Goal: Task Accomplishment & Management: Manage account settings

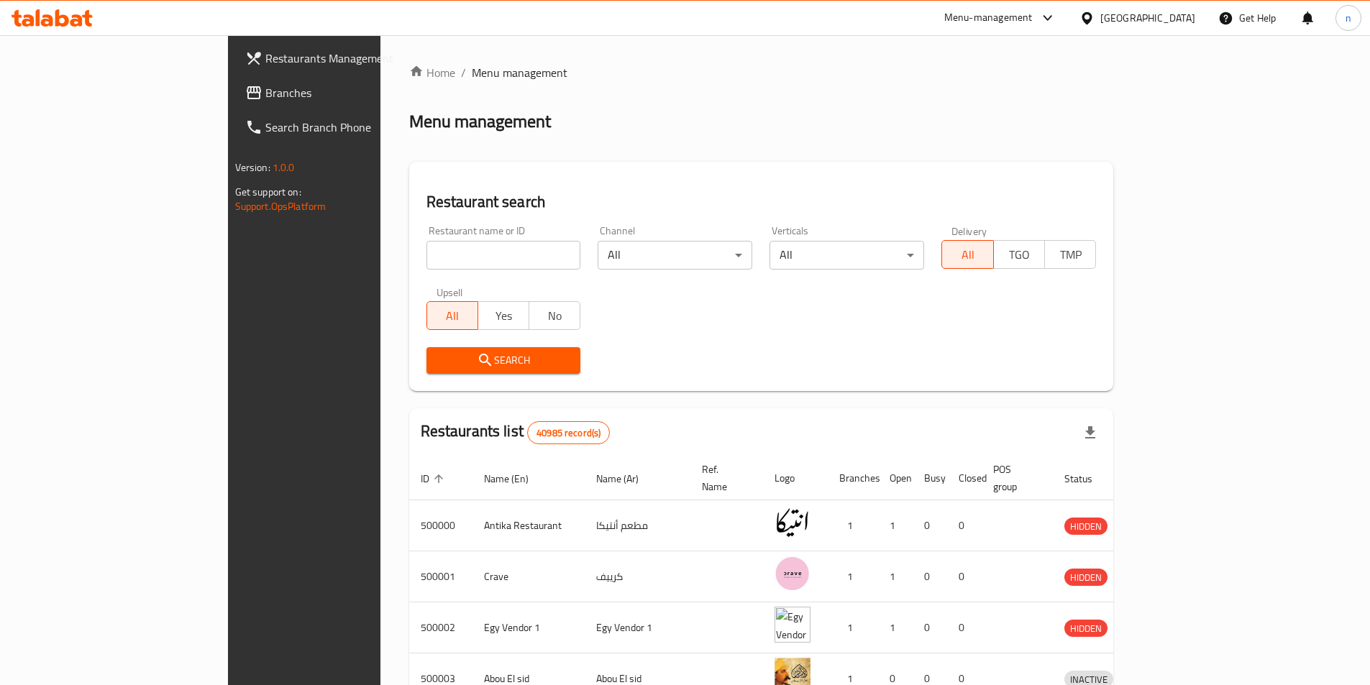
click at [265, 98] on span "Branches" at bounding box center [355, 92] width 180 height 17
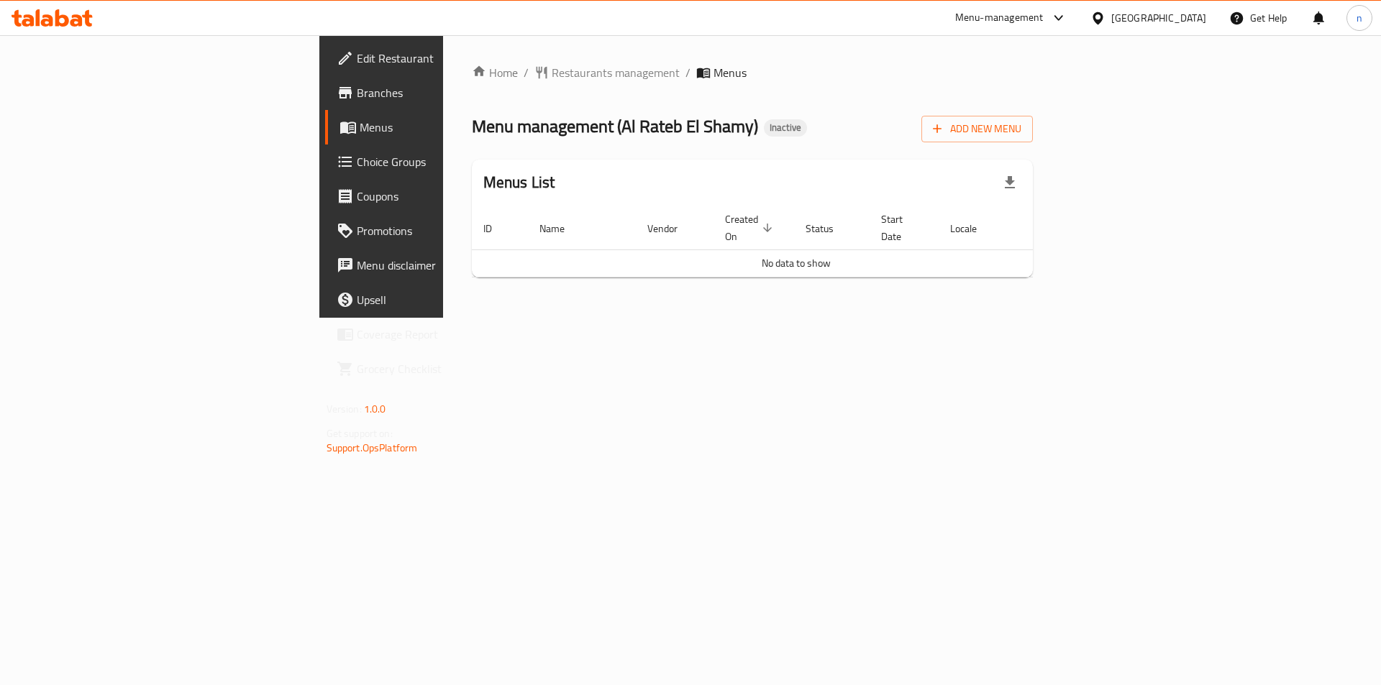
click at [443, 318] on div "Home / Restaurants management / Menus Menu management ( Al Rateb El Shamy ) Ina…" at bounding box center [752, 176] width 619 height 283
click at [1021, 129] on span "Add New Menu" at bounding box center [977, 129] width 88 height 18
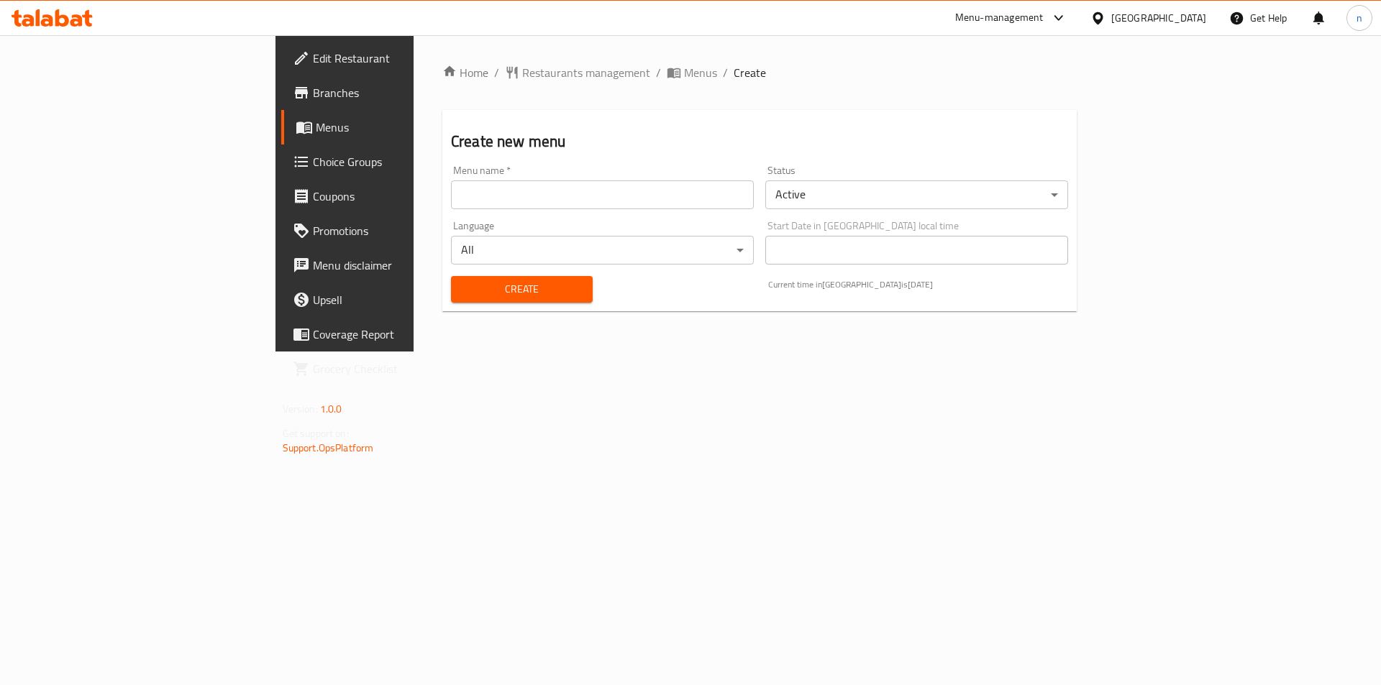
click at [652, 192] on input "text" at bounding box center [602, 195] width 303 height 29
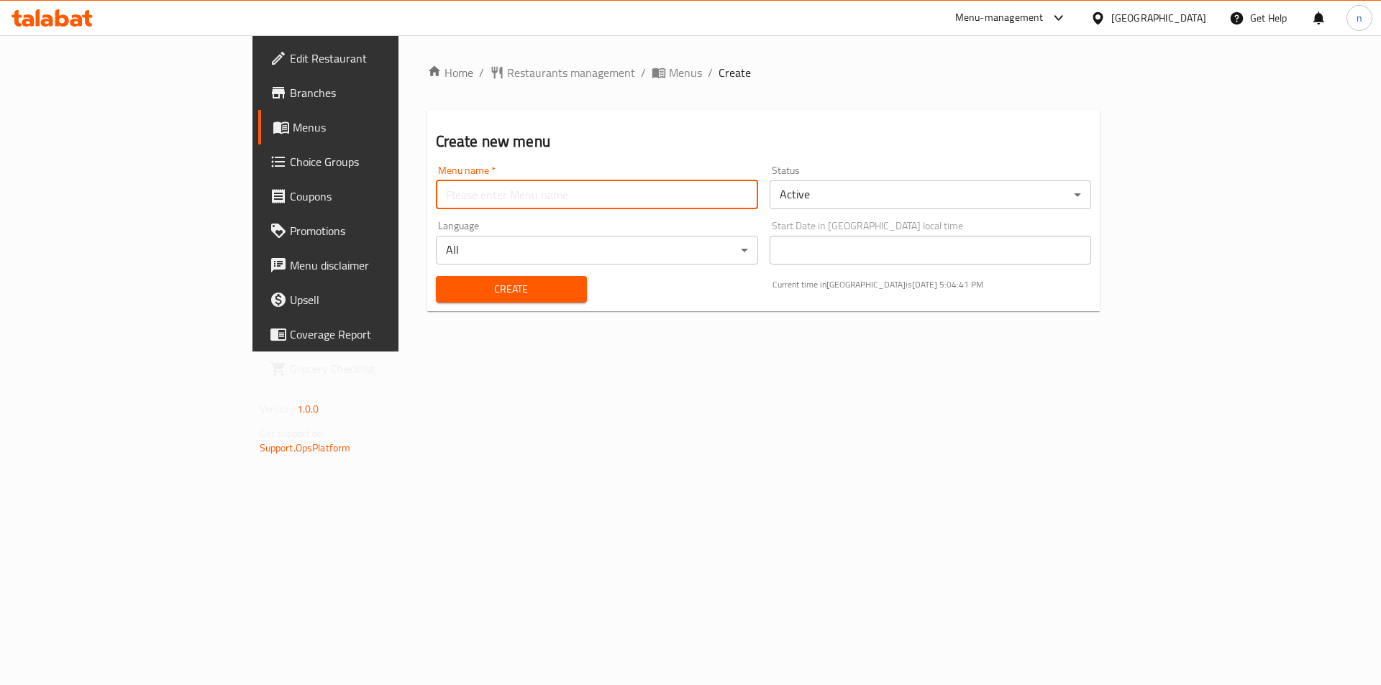
type input "9"
type input "2/9"
click at [501, 304] on div "Create" at bounding box center [511, 290] width 168 height 44
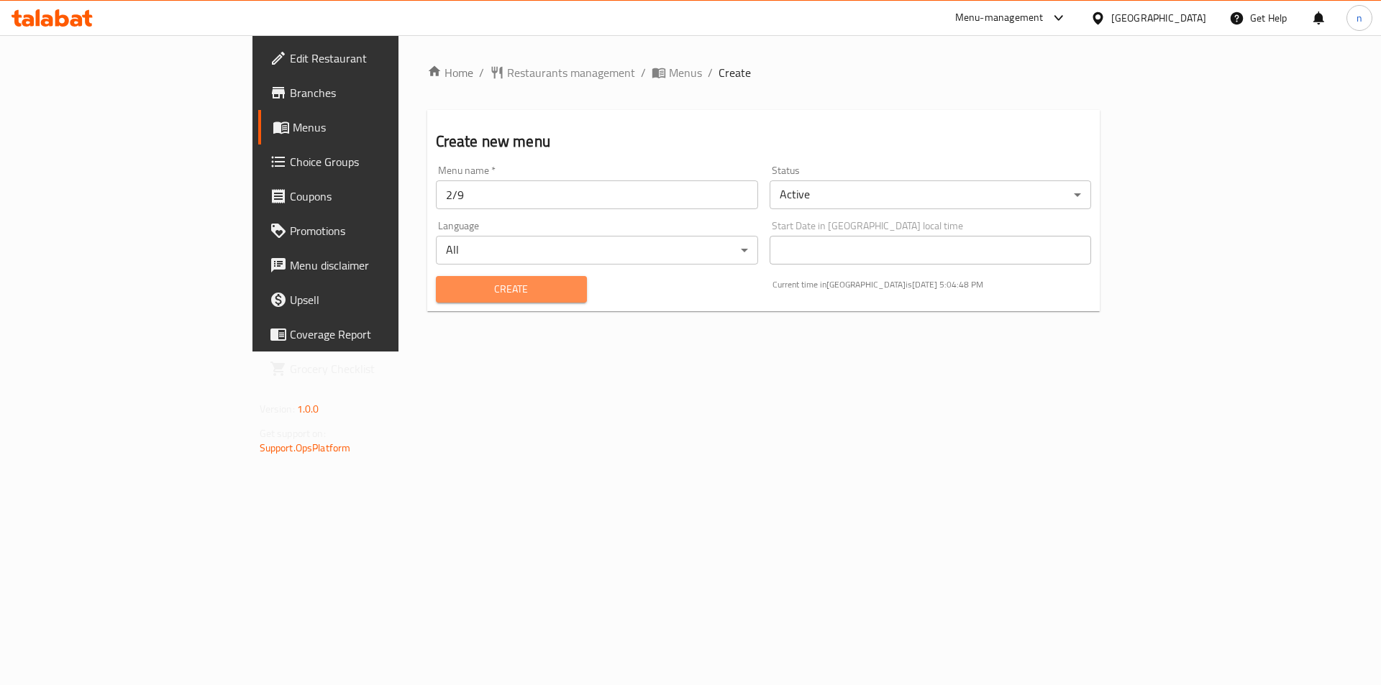
click at [496, 296] on span "Create" at bounding box center [511, 290] width 128 height 18
click at [293, 119] on span "Menus" at bounding box center [382, 127] width 179 height 17
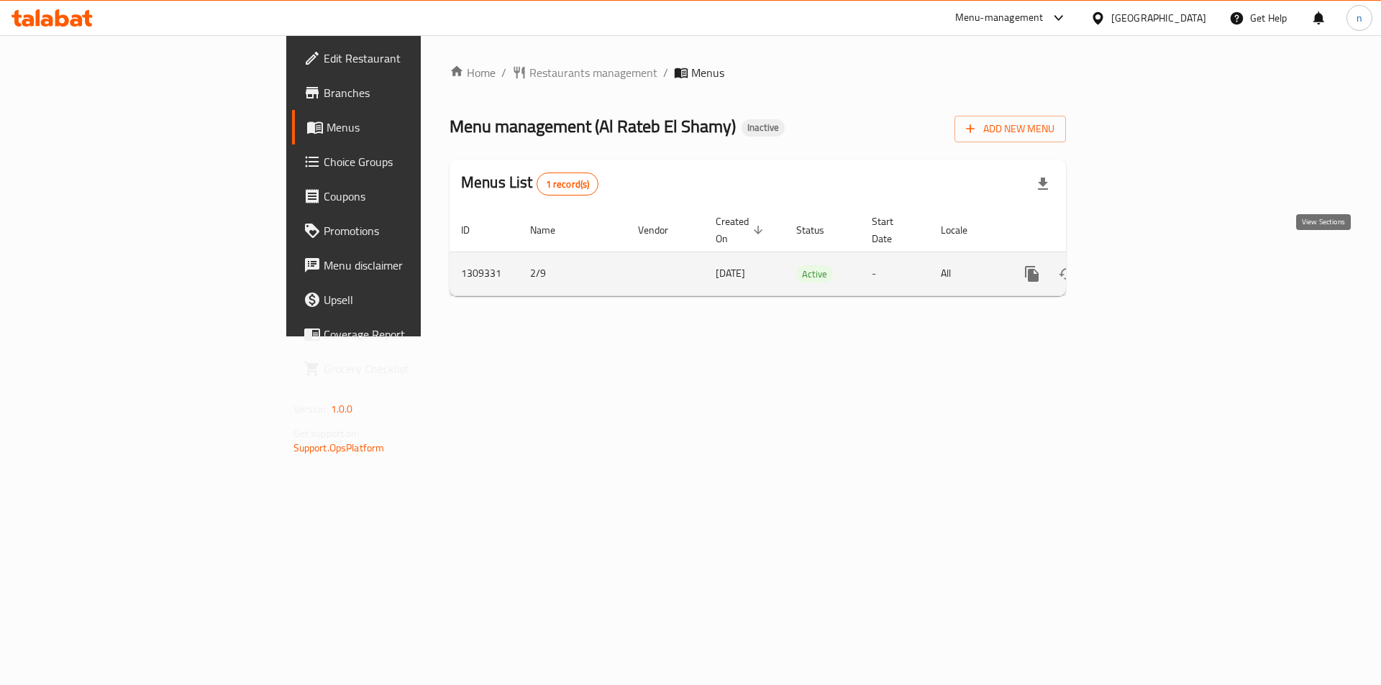
click at [1144, 265] on icon "enhanced table" at bounding box center [1135, 273] width 17 height 17
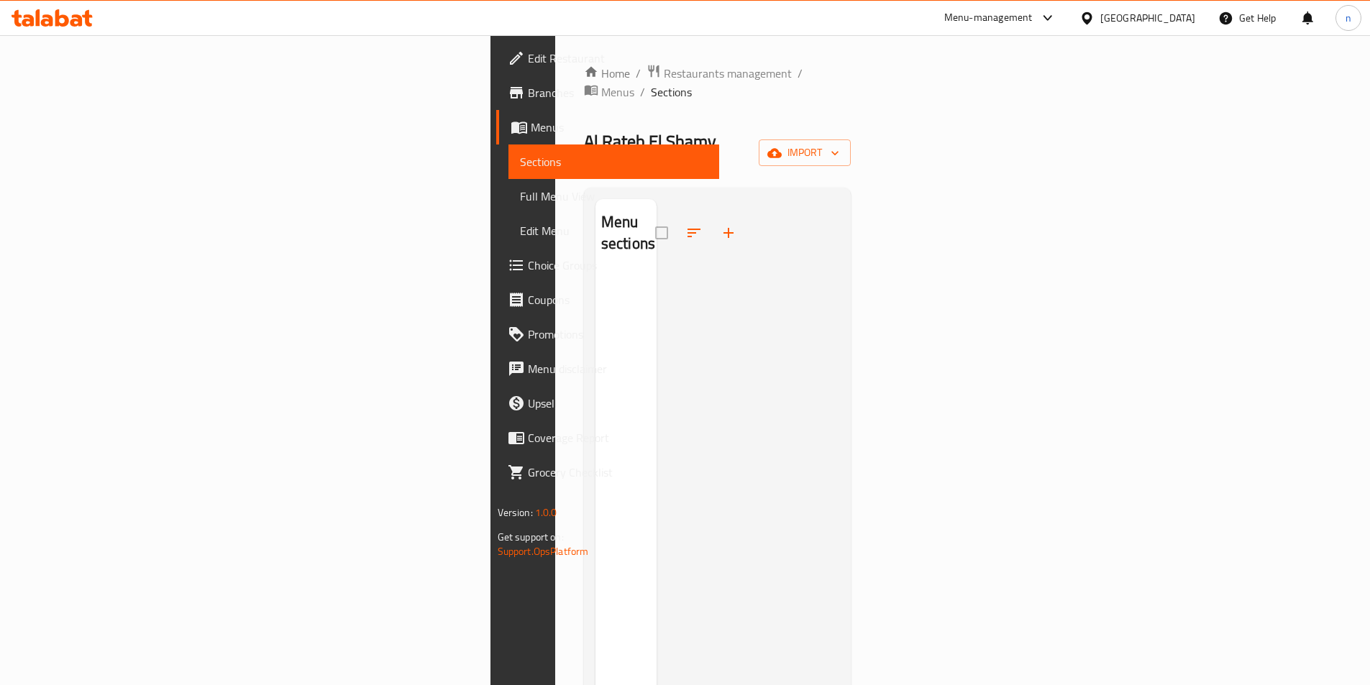
click at [531, 124] on span "Menus" at bounding box center [619, 127] width 177 height 17
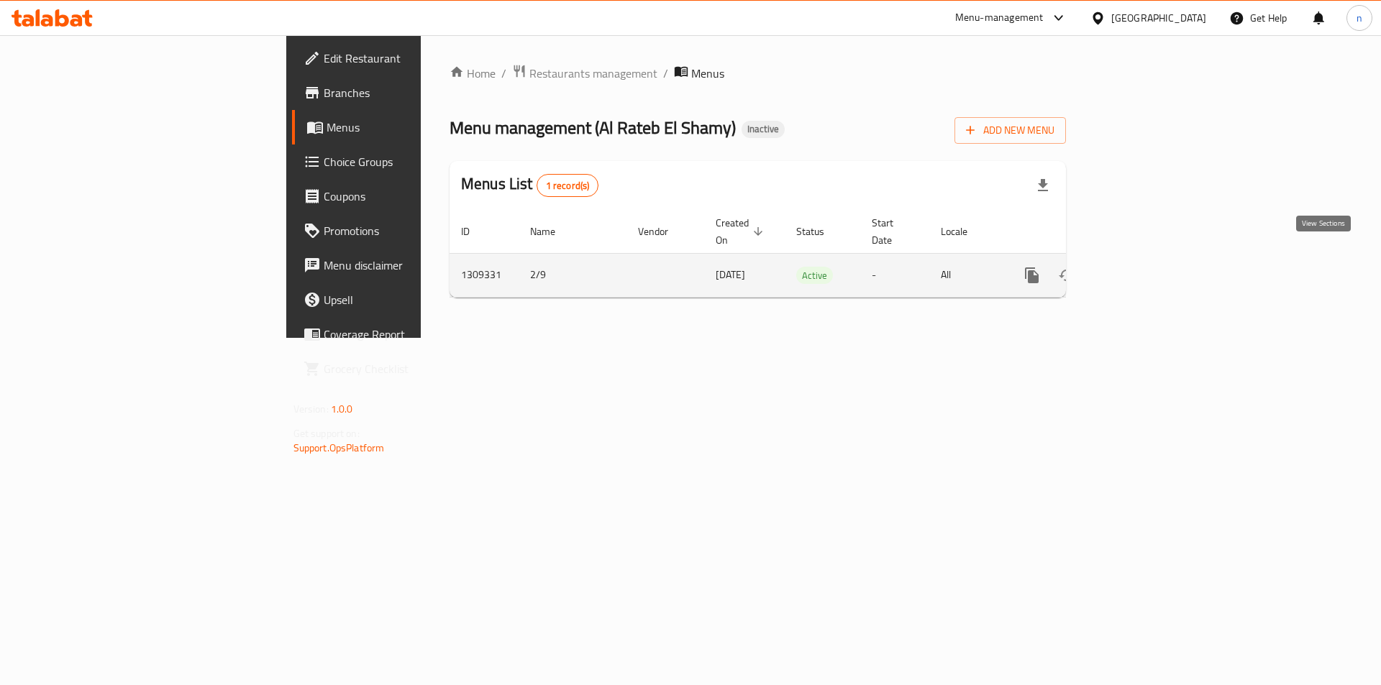
click at [1144, 267] on icon "enhanced table" at bounding box center [1135, 275] width 17 height 17
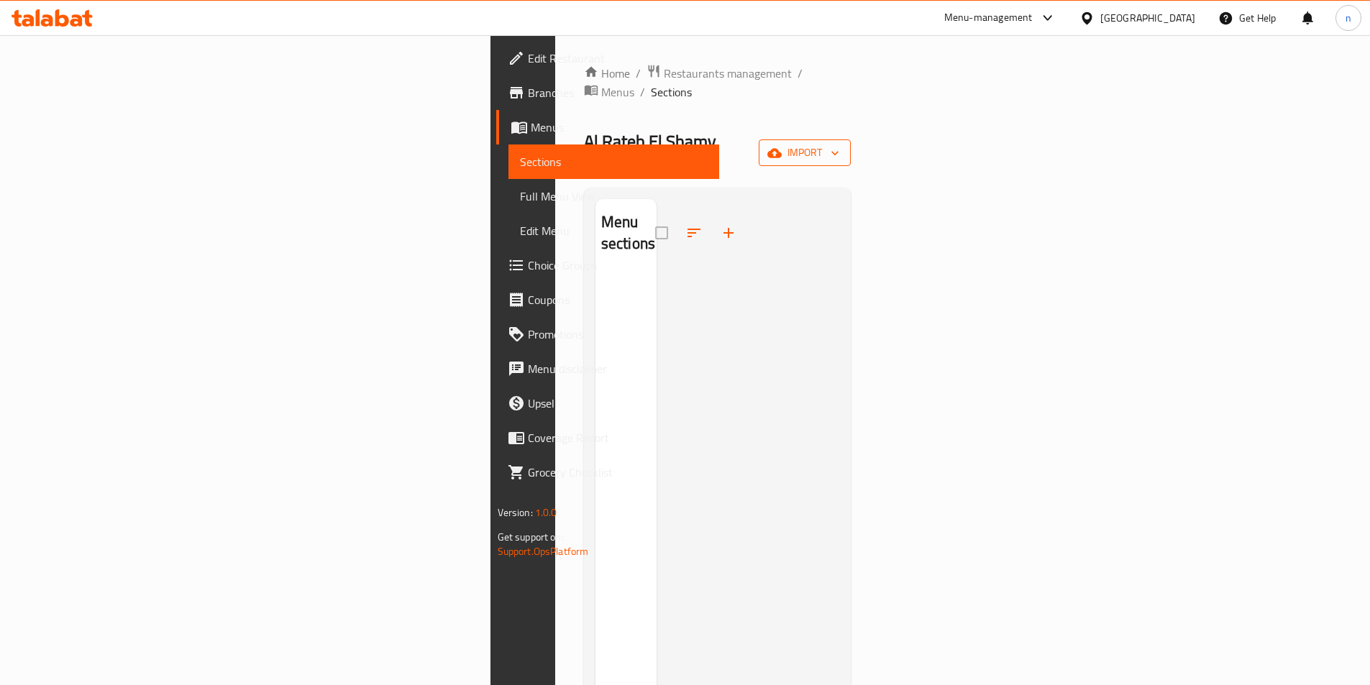
click at [839, 144] on span "import" at bounding box center [804, 153] width 69 height 18
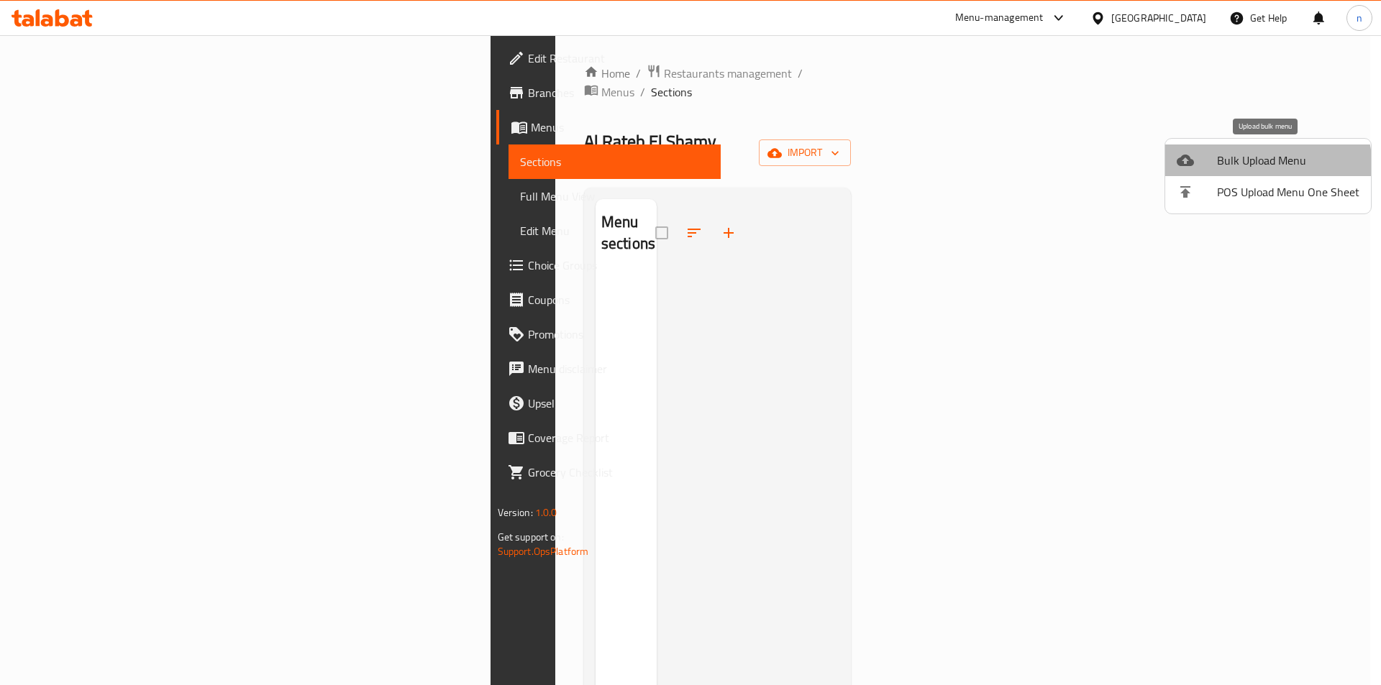
click at [1254, 168] on span "Bulk Upload Menu" at bounding box center [1288, 160] width 142 height 17
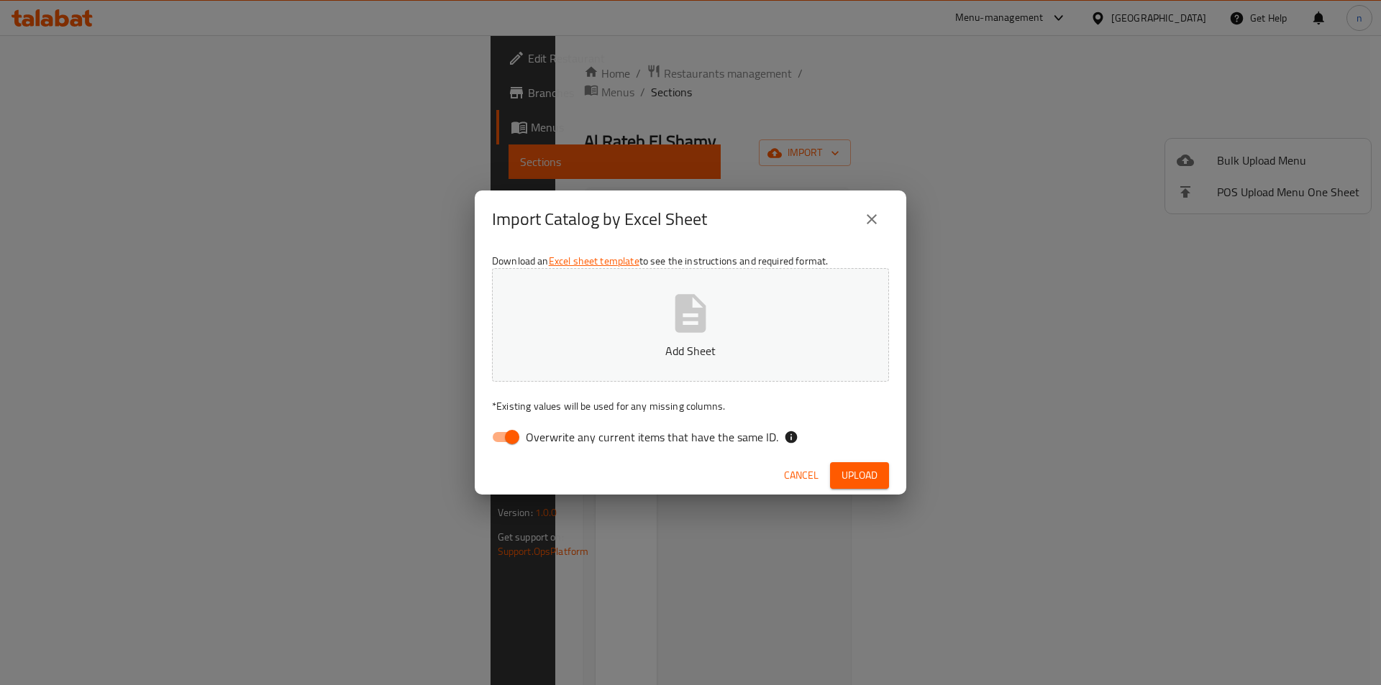
click at [494, 430] on input "Overwrite any current items that have the same ID." at bounding box center [512, 437] width 82 height 27
checkbox input "false"
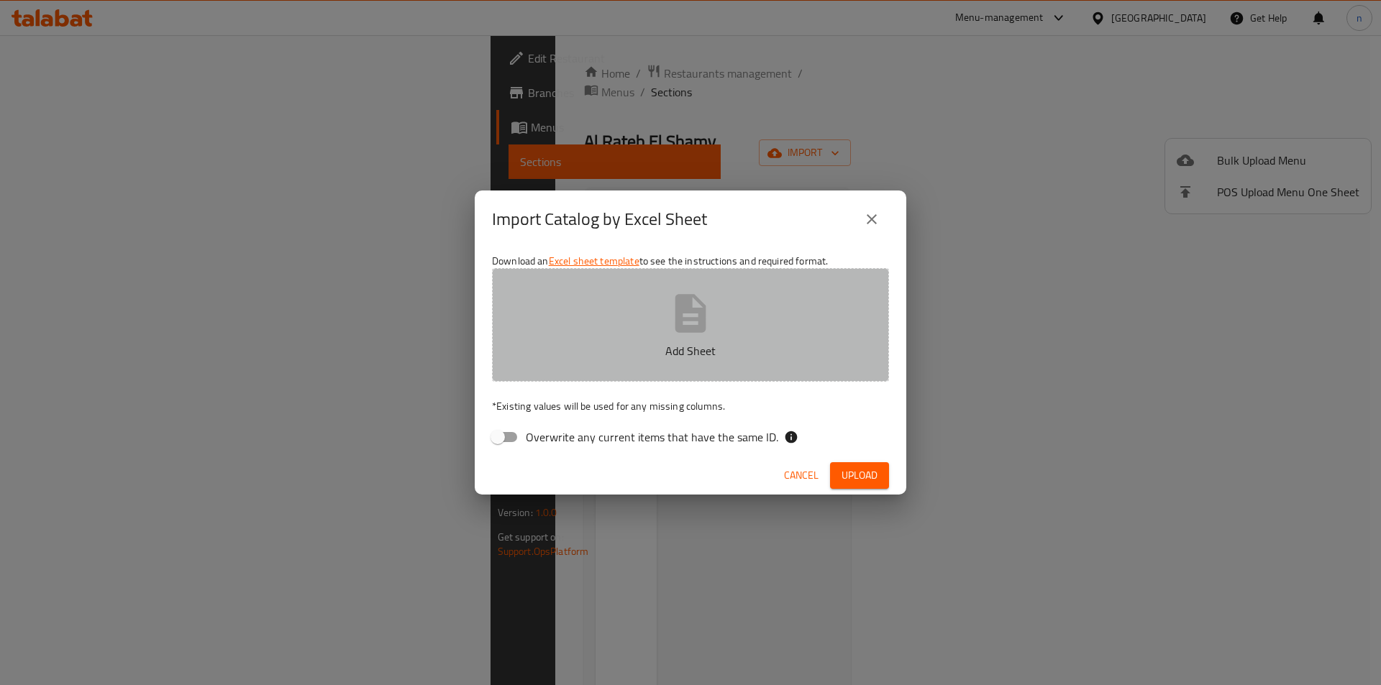
click at [633, 306] on button "Add Sheet" at bounding box center [690, 325] width 397 height 114
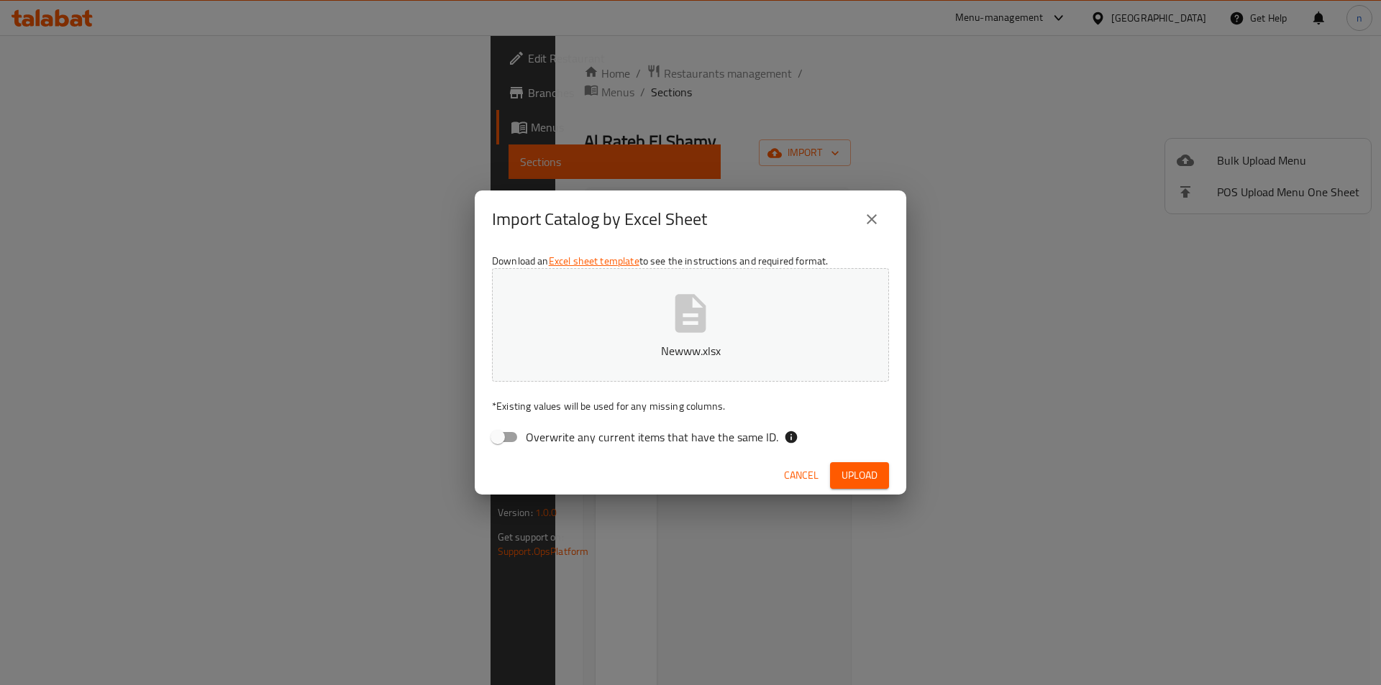
click at [872, 472] on span "Upload" at bounding box center [860, 476] width 36 height 18
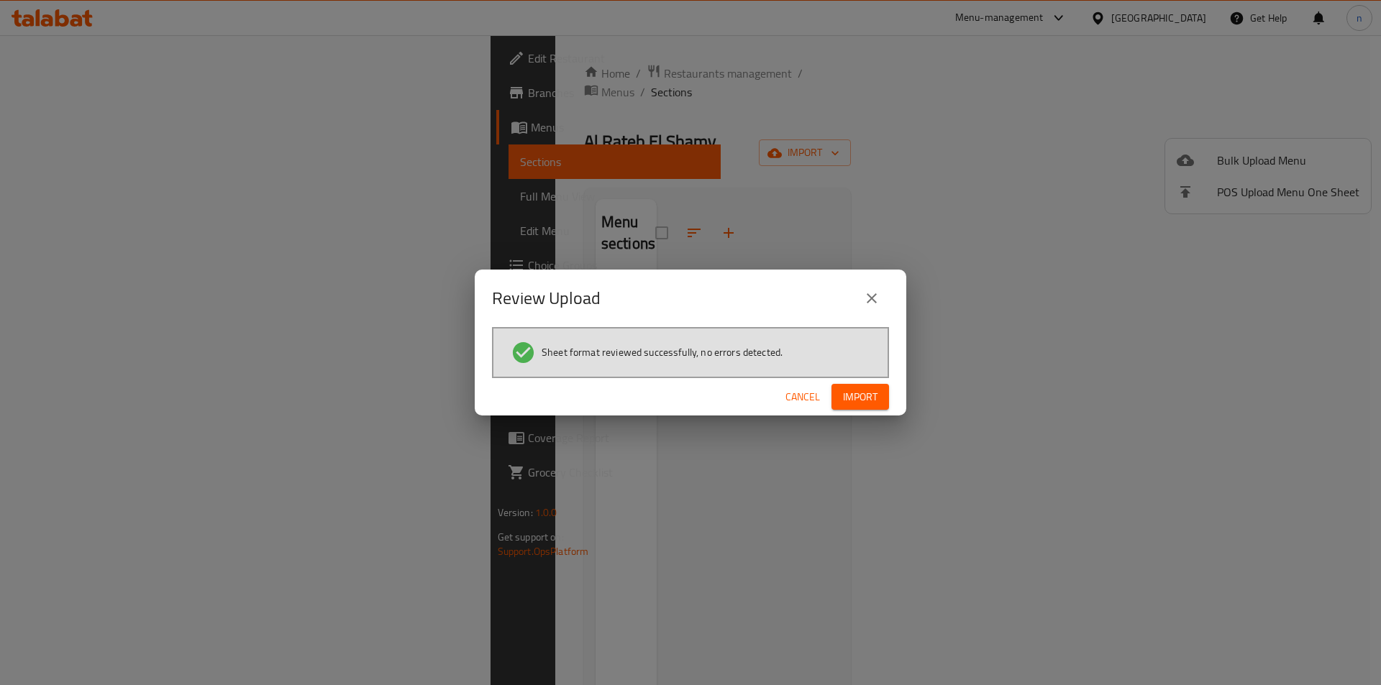
click at [868, 386] on button "Import" at bounding box center [860, 397] width 58 height 27
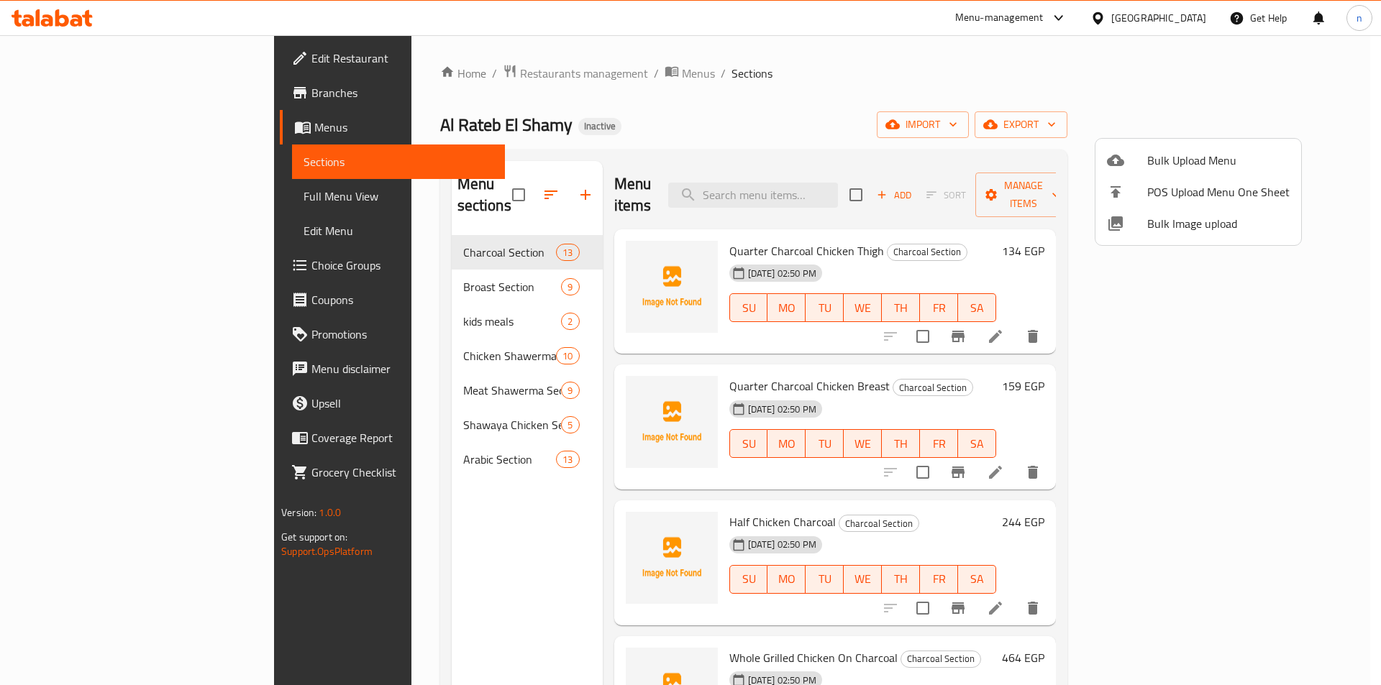
click at [104, 194] on div at bounding box center [690, 342] width 1381 height 685
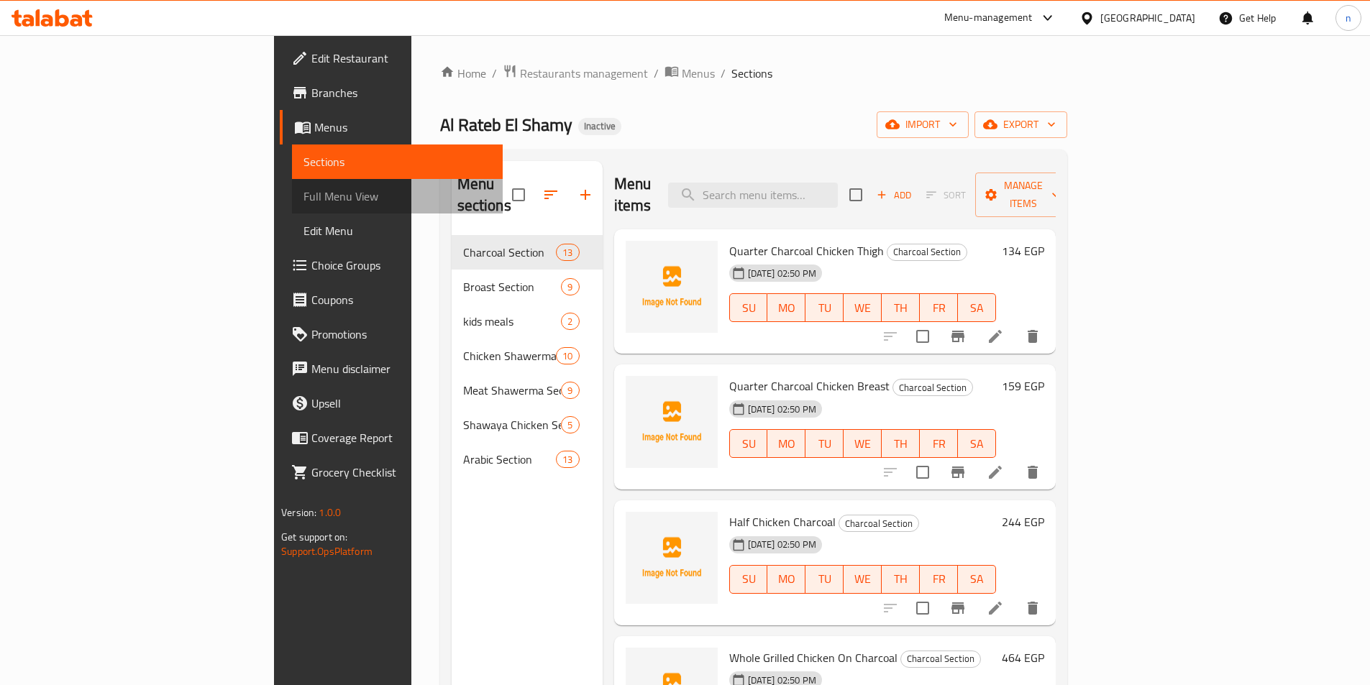
click at [304, 194] on span "Full Menu View" at bounding box center [398, 196] width 188 height 17
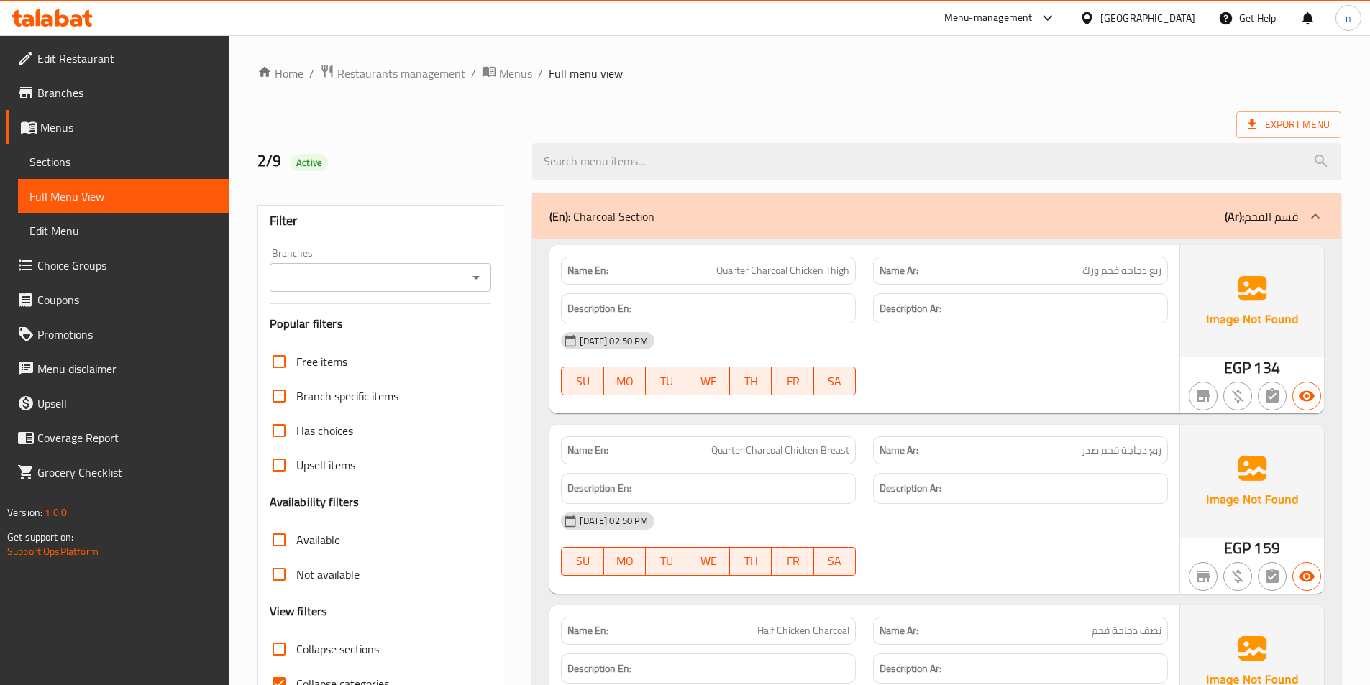
scroll to position [288, 0]
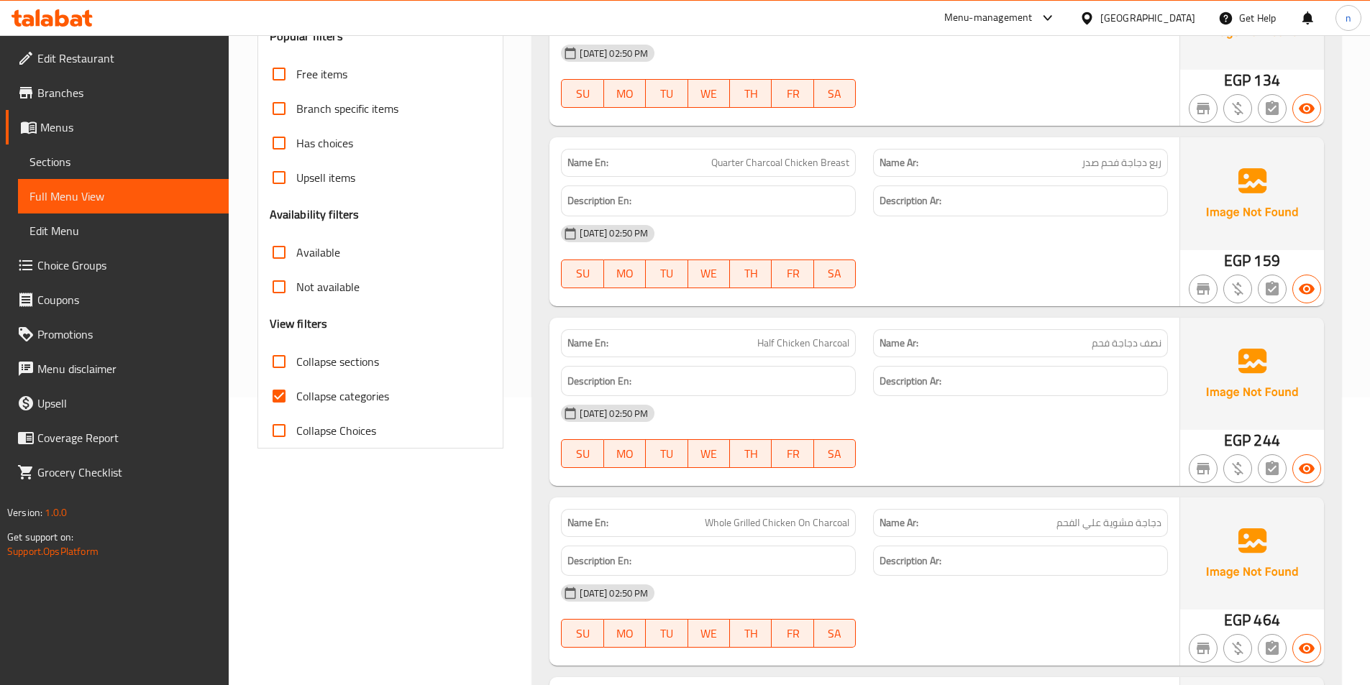
click at [281, 391] on input "Collapse categories" at bounding box center [279, 396] width 35 height 35
checkbox input "false"
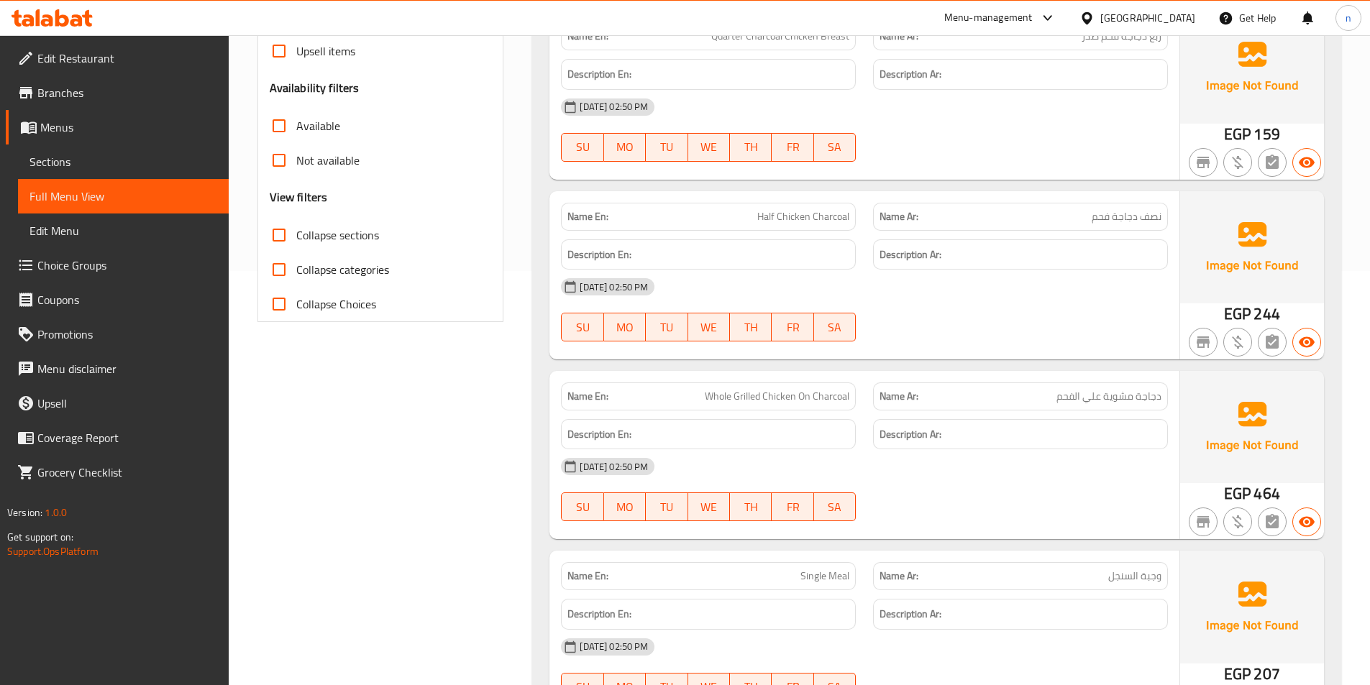
scroll to position [575, 0]
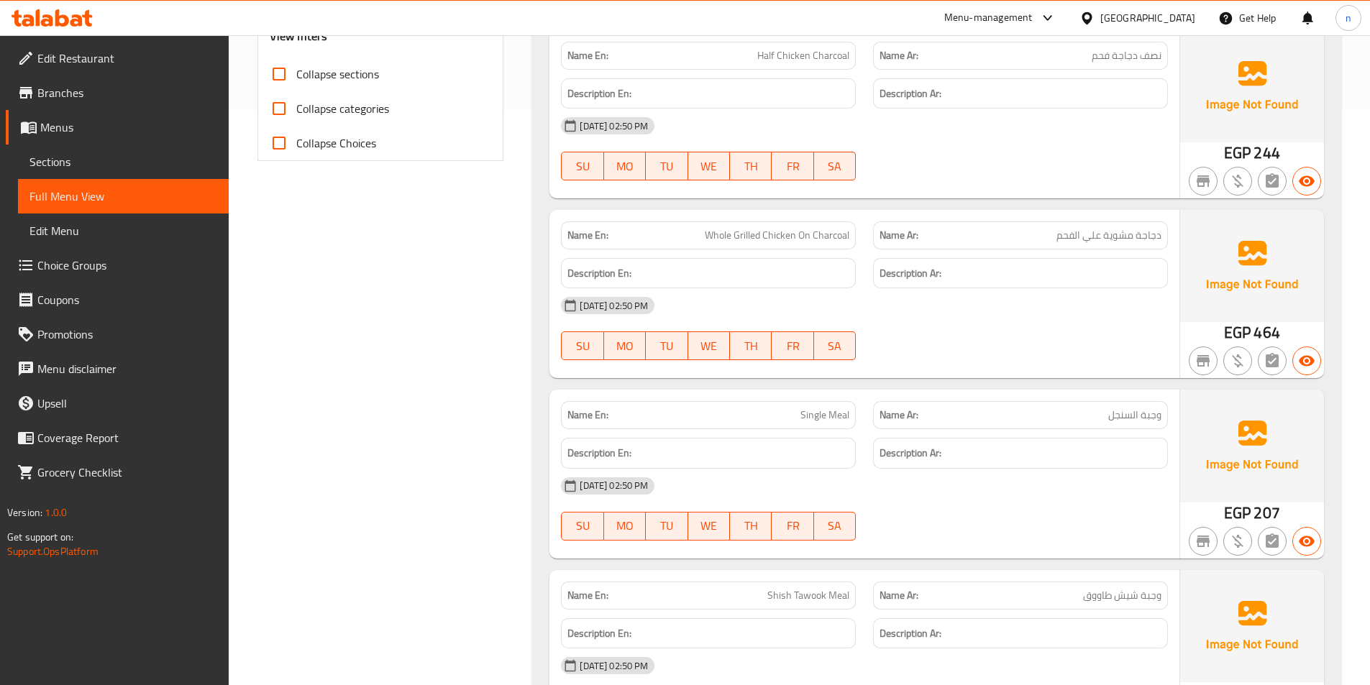
click at [836, 419] on span "Single Meal" at bounding box center [825, 415] width 49 height 15
click at [826, 423] on span "Single Meal" at bounding box center [825, 415] width 49 height 15
click at [814, 421] on span "Single Meal" at bounding box center [825, 415] width 49 height 15
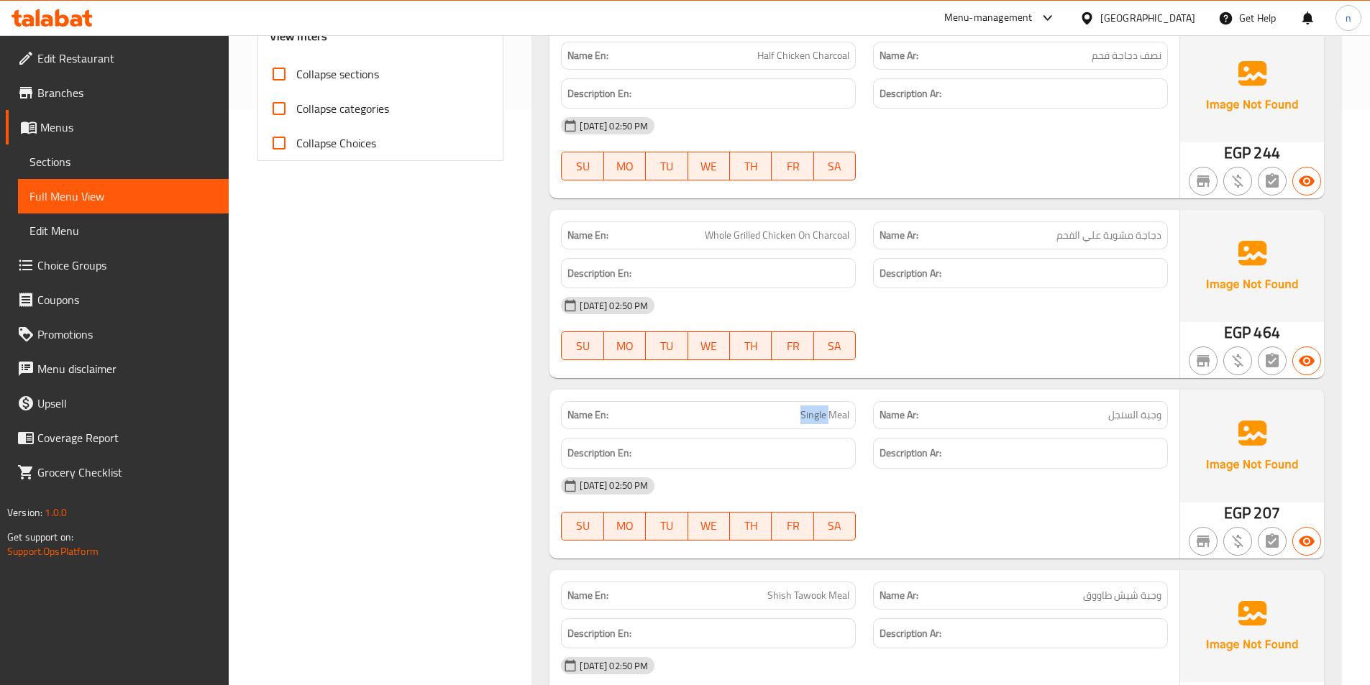
click at [814, 421] on span "Single Meal" at bounding box center [825, 415] width 49 height 15
click at [820, 433] on div "Description En:" at bounding box center [708, 453] width 312 height 48
click at [820, 417] on span "Single Meal" at bounding box center [825, 415] width 49 height 15
click at [835, 419] on span "Single Meal" at bounding box center [825, 415] width 49 height 15
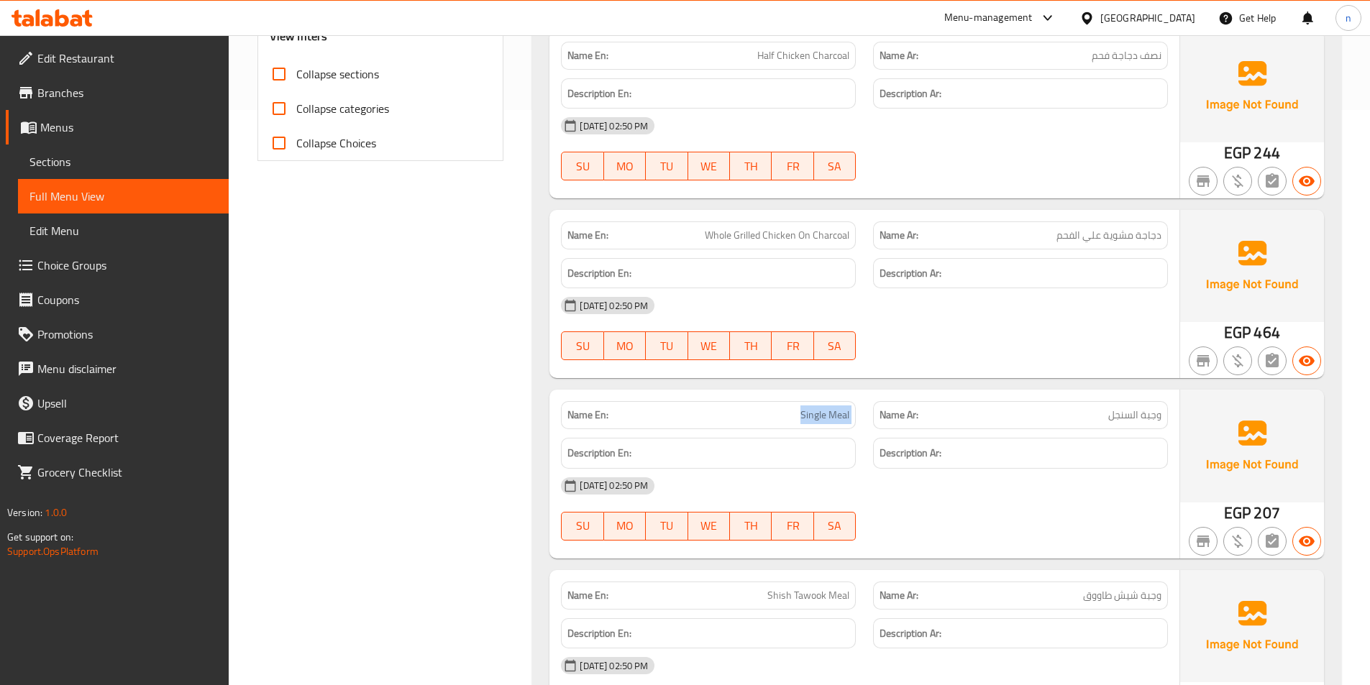
click at [835, 419] on span "Single Meal" at bounding box center [825, 415] width 49 height 15
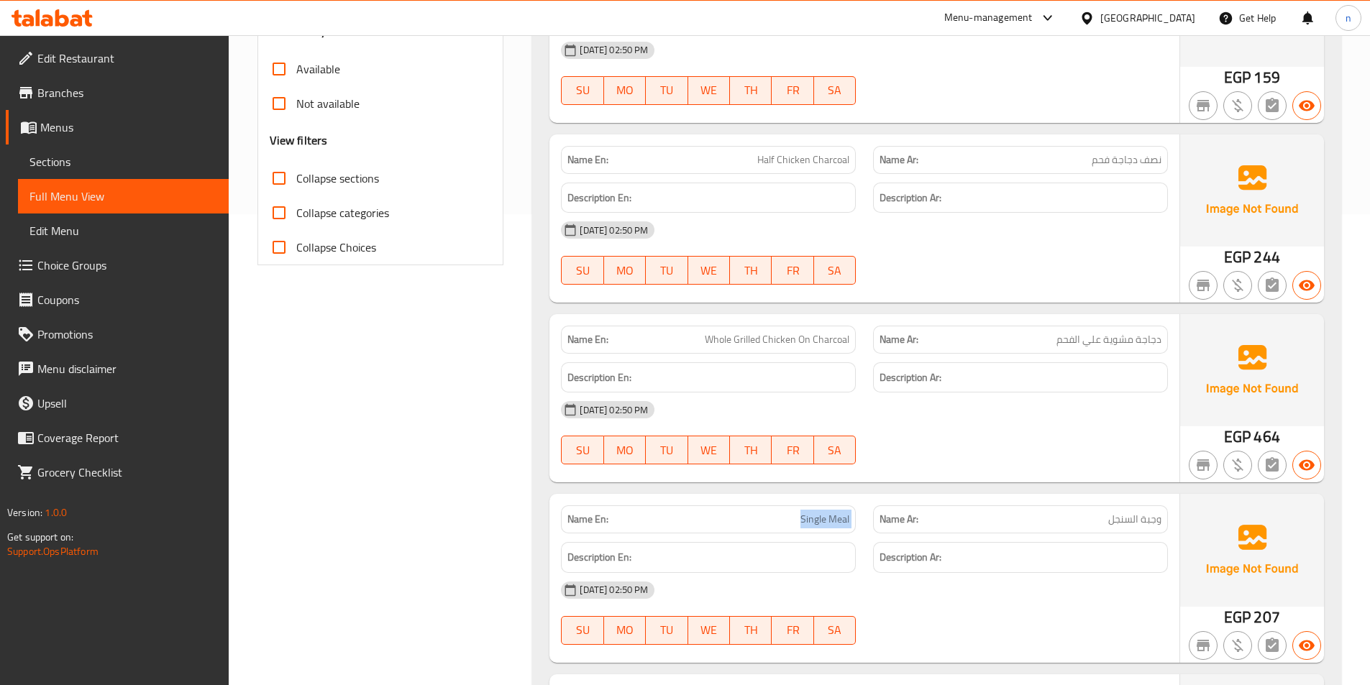
scroll to position [288, 0]
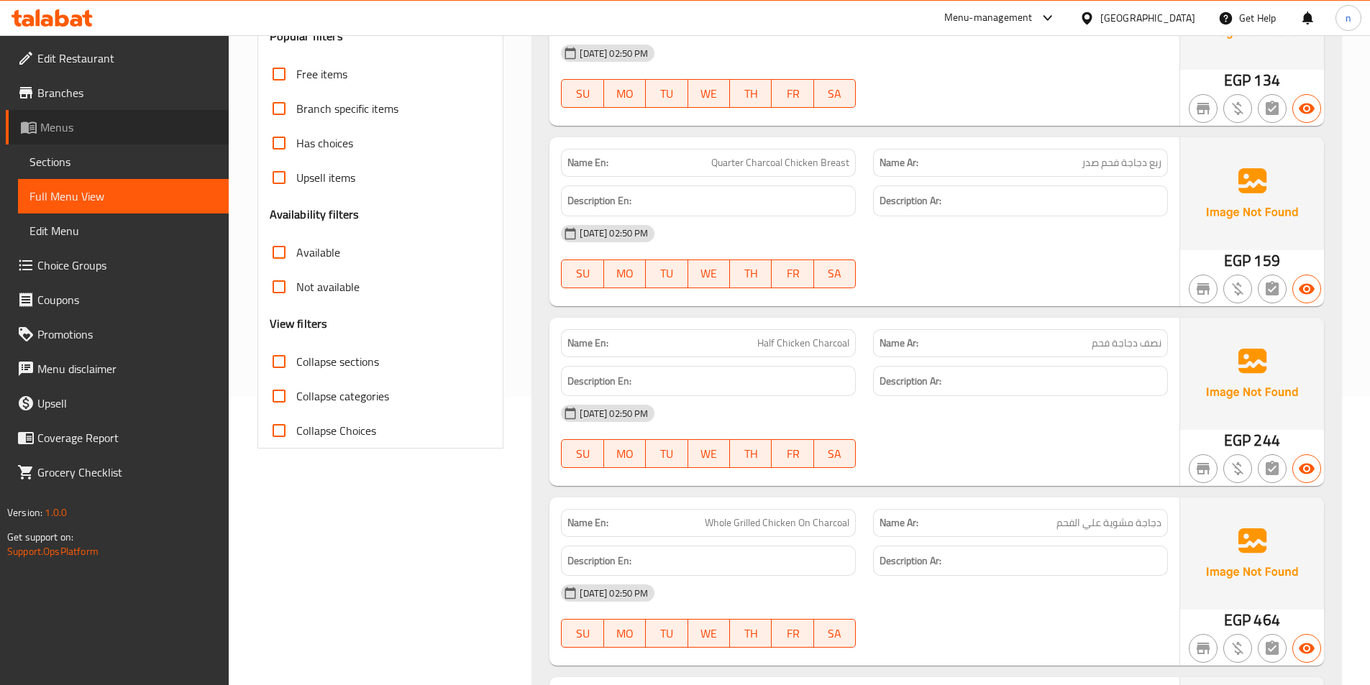
click at [72, 121] on span "Menus" at bounding box center [128, 127] width 177 height 17
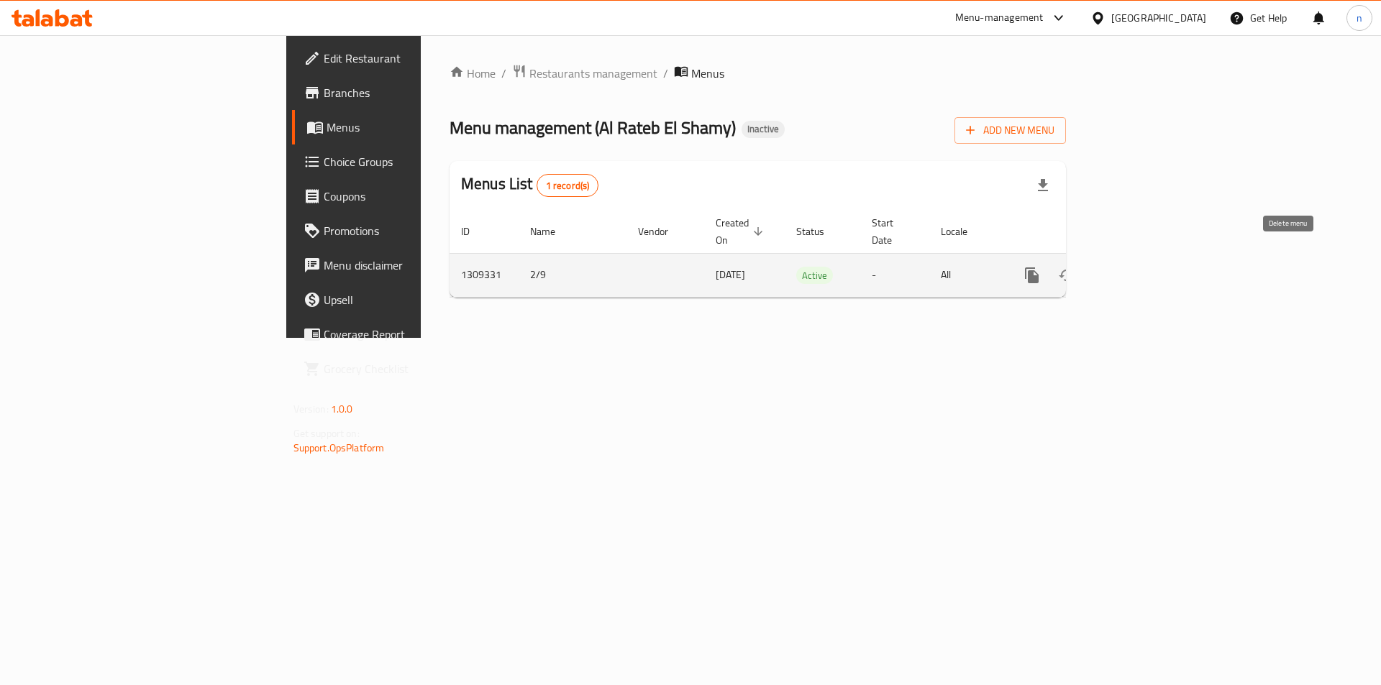
click at [1110, 267] on icon "enhanced table" at bounding box center [1101, 275] width 17 height 17
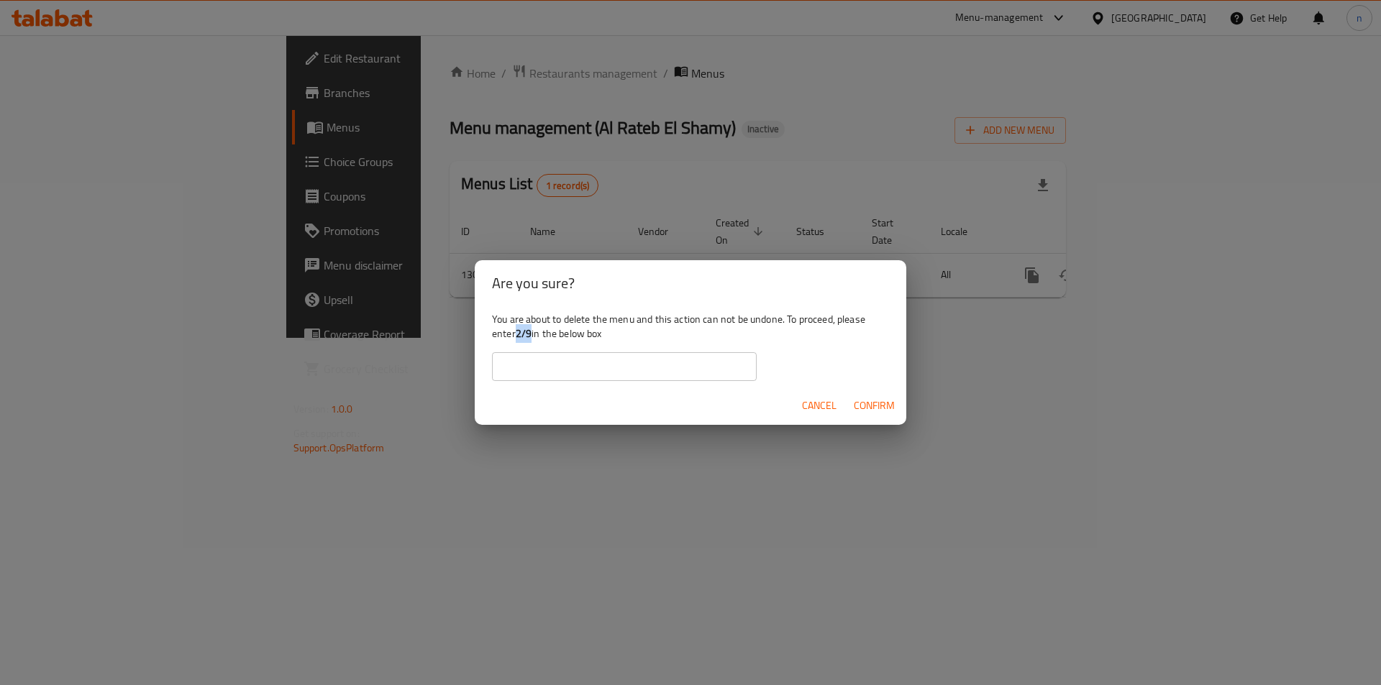
drag, startPoint x: 519, startPoint y: 337, endPoint x: 532, endPoint y: 341, distance: 12.7
click at [532, 341] on b "2/9" at bounding box center [524, 333] width 16 height 19
copy b "2/9"
click at [540, 365] on input "text" at bounding box center [624, 366] width 265 height 29
paste input "2/9"
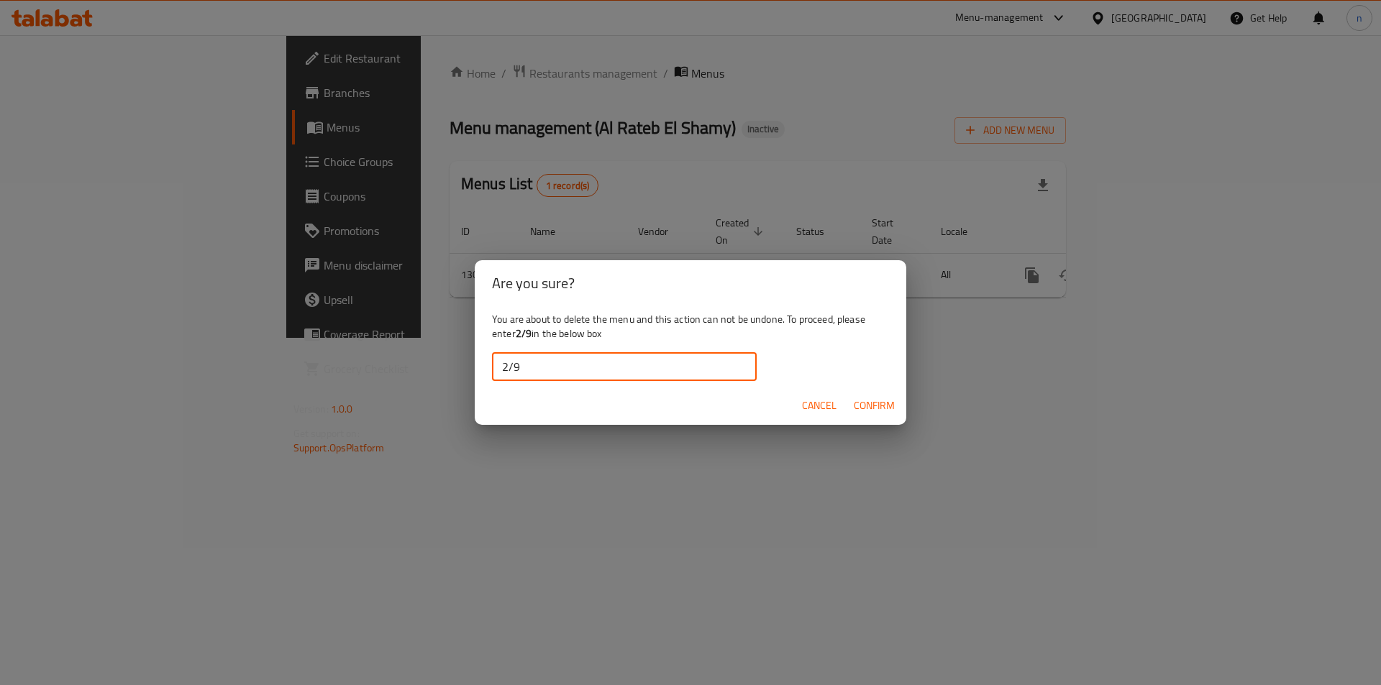
type input "2/9"
click at [888, 409] on span "Confirm" at bounding box center [874, 406] width 41 height 18
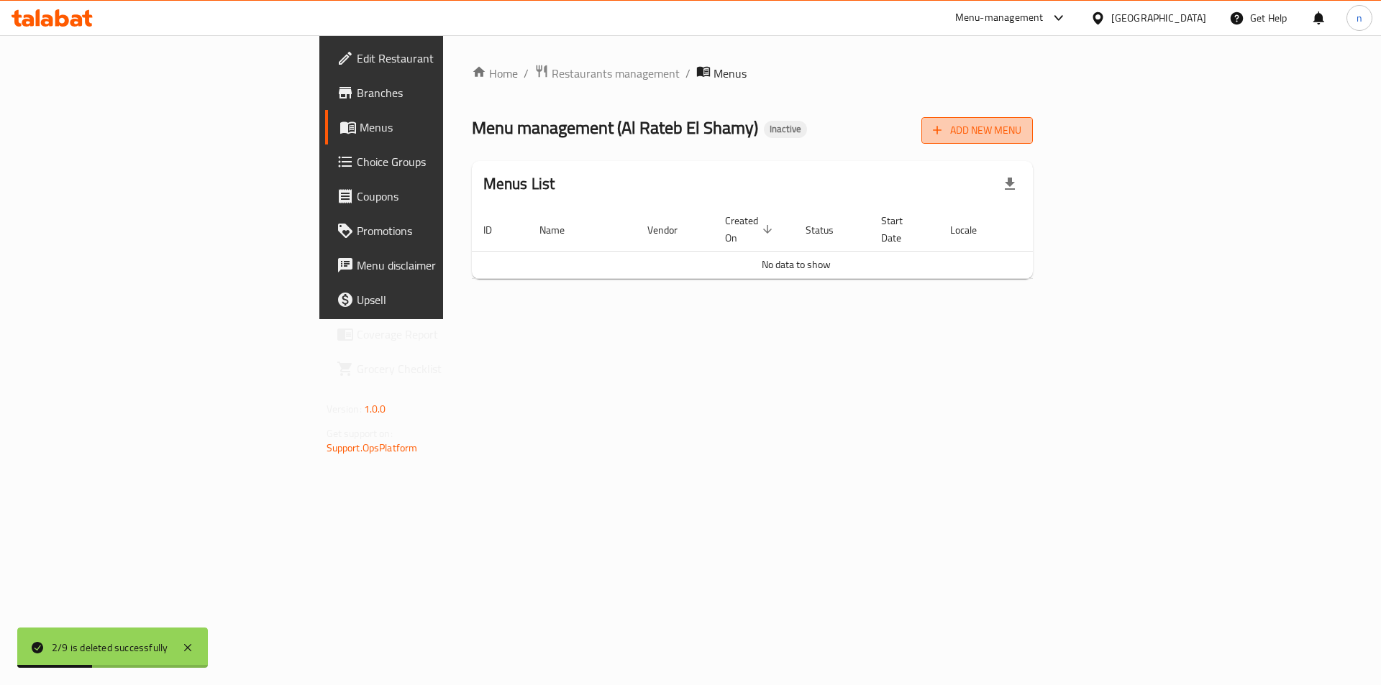
click at [1021, 136] on span "Add New Menu" at bounding box center [977, 131] width 88 height 18
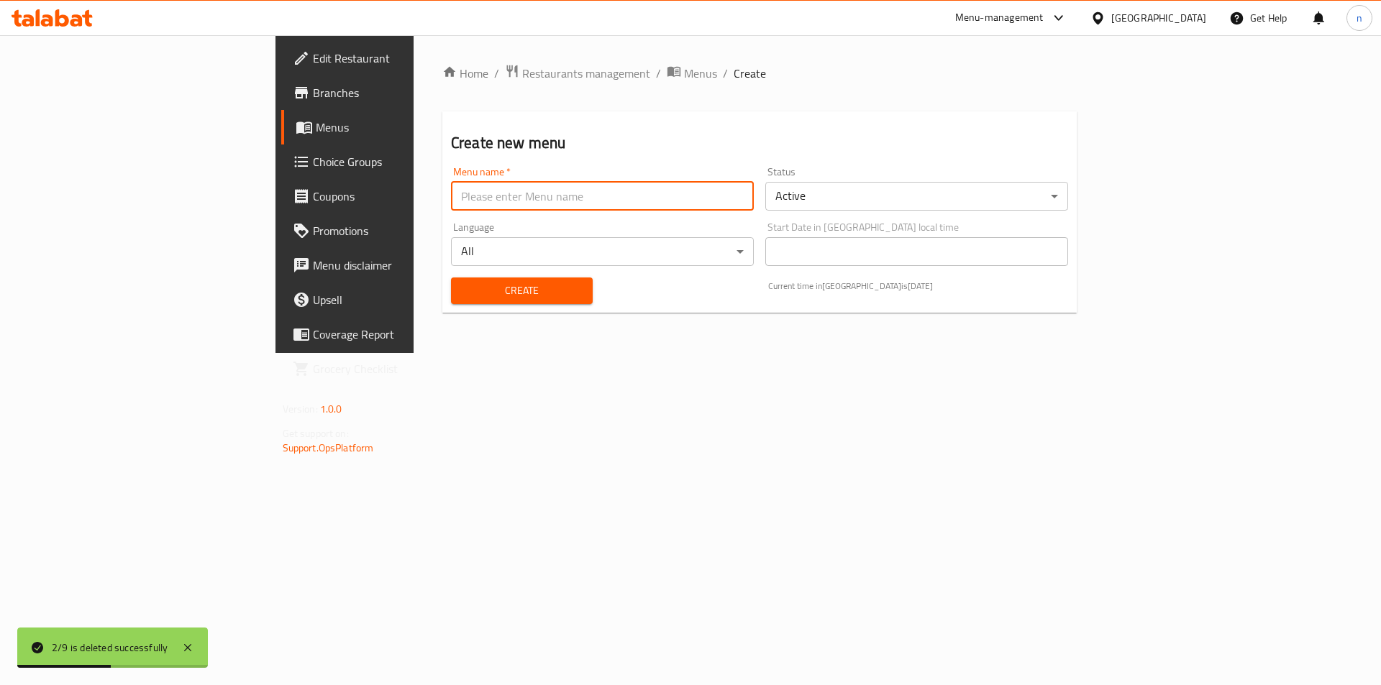
click at [638, 199] on input "text" at bounding box center [602, 196] width 303 height 29
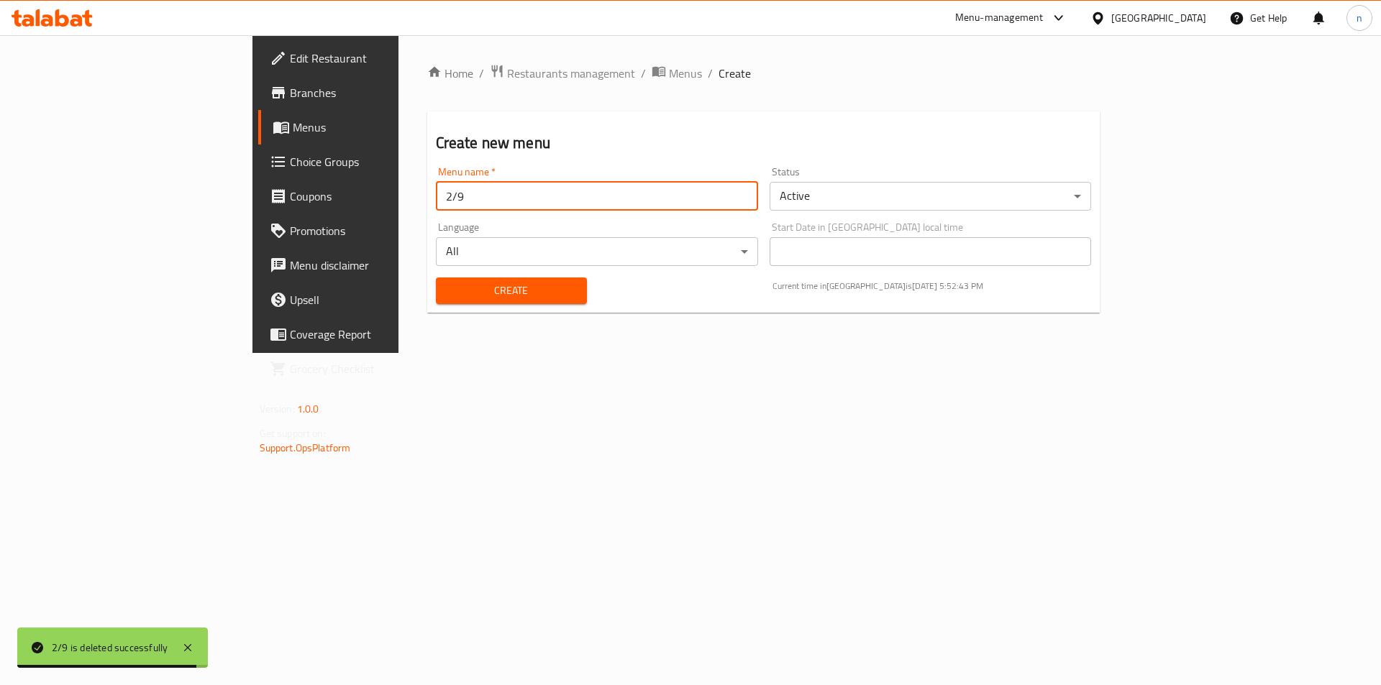
type input "2/9"
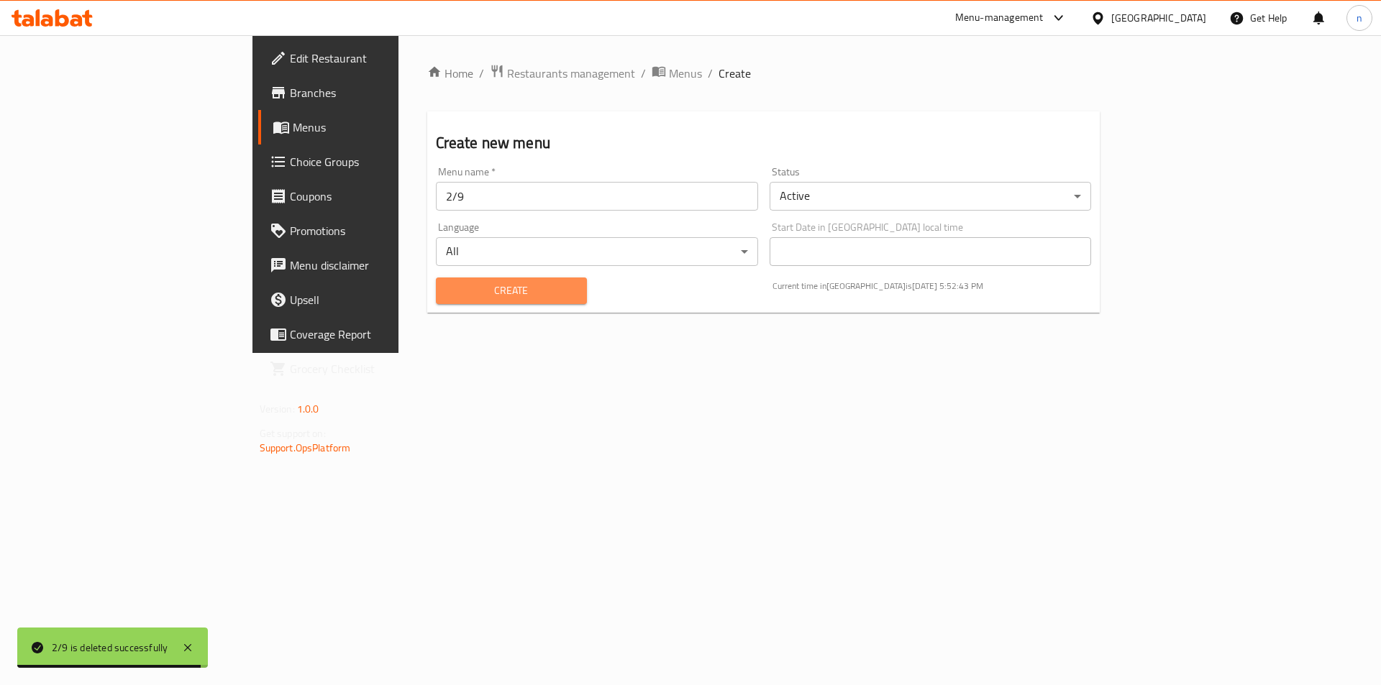
click at [495, 290] on span "Create" at bounding box center [511, 291] width 128 height 18
click at [258, 114] on link "Menus" at bounding box center [370, 127] width 225 height 35
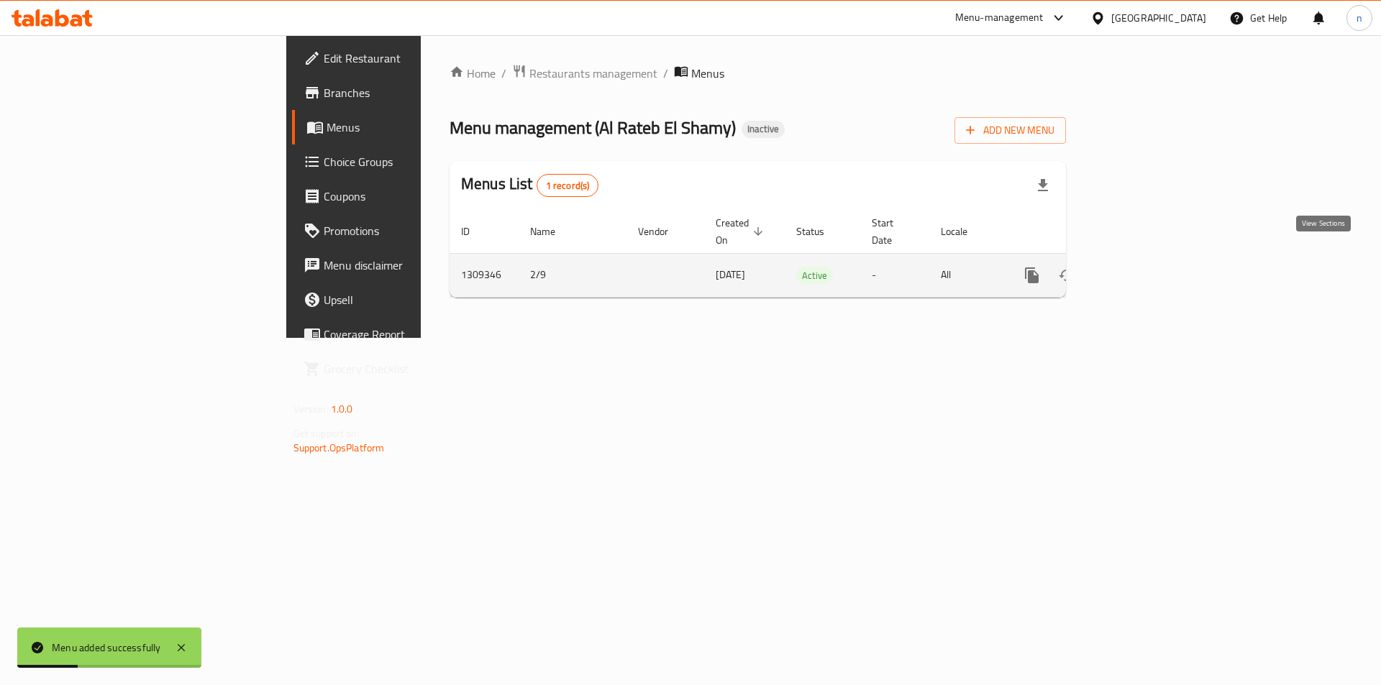
click at [1153, 265] on link "enhanced table" at bounding box center [1135, 275] width 35 height 35
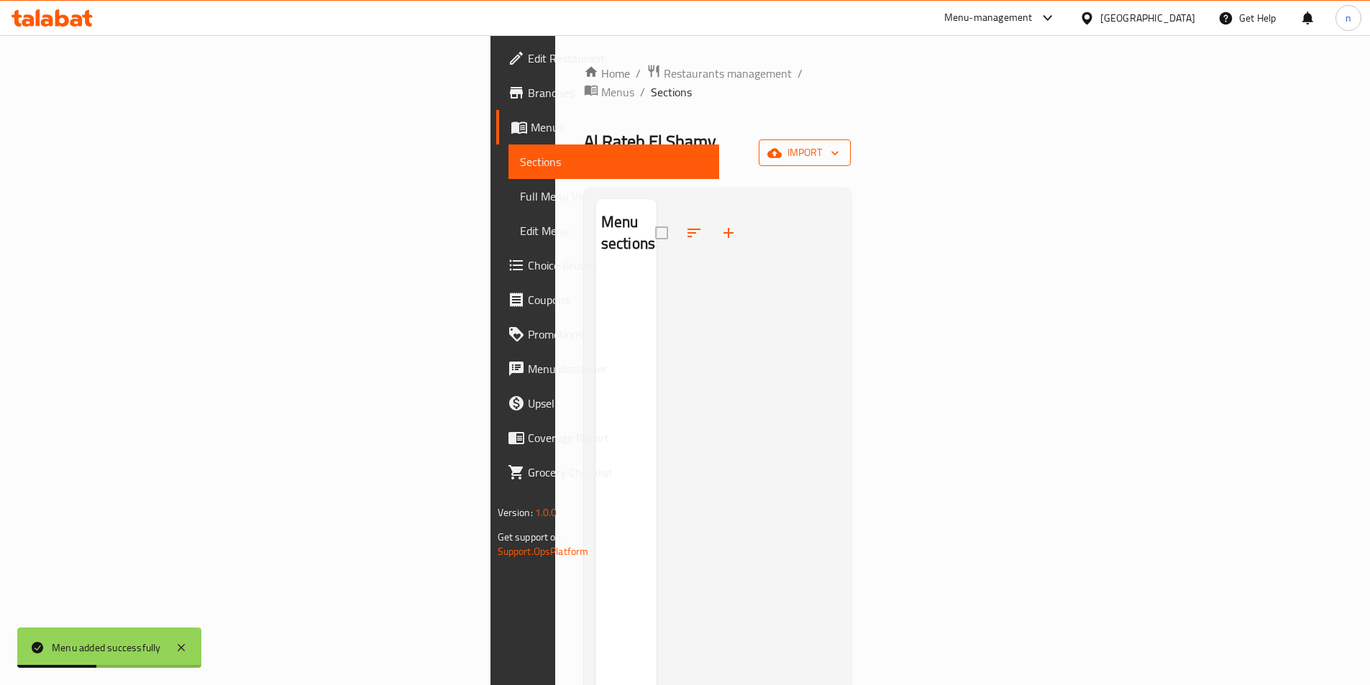
click at [782, 148] on icon "button" at bounding box center [774, 152] width 14 height 9
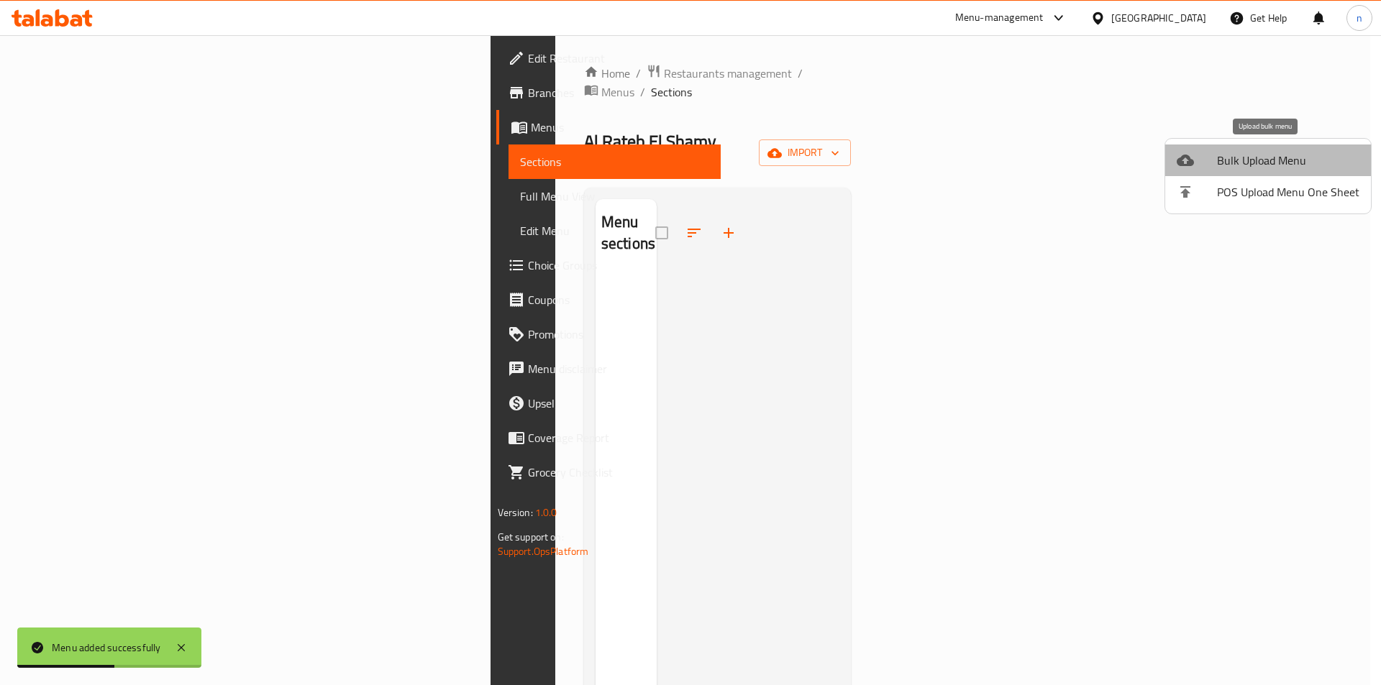
click at [1270, 175] on li "Bulk Upload Menu" at bounding box center [1268, 161] width 206 height 32
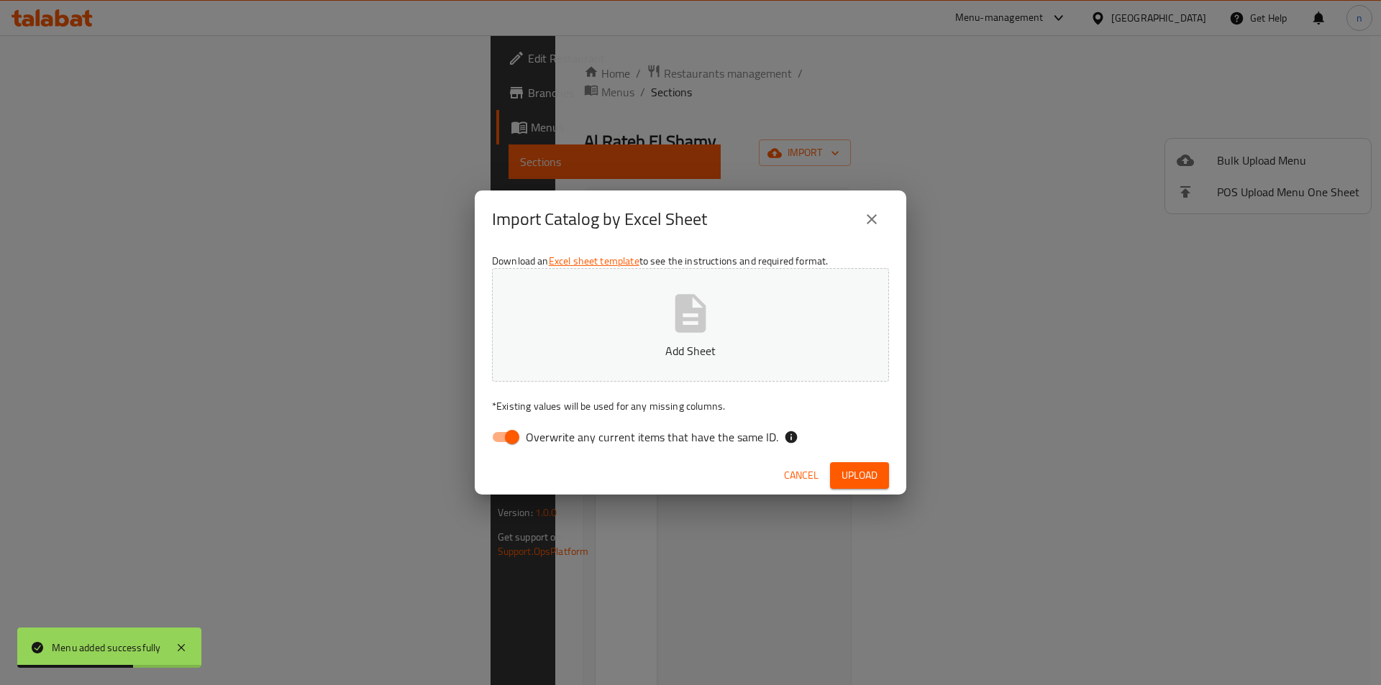
click at [509, 434] on input "Overwrite any current items that have the same ID." at bounding box center [512, 437] width 82 height 27
checkbox input "false"
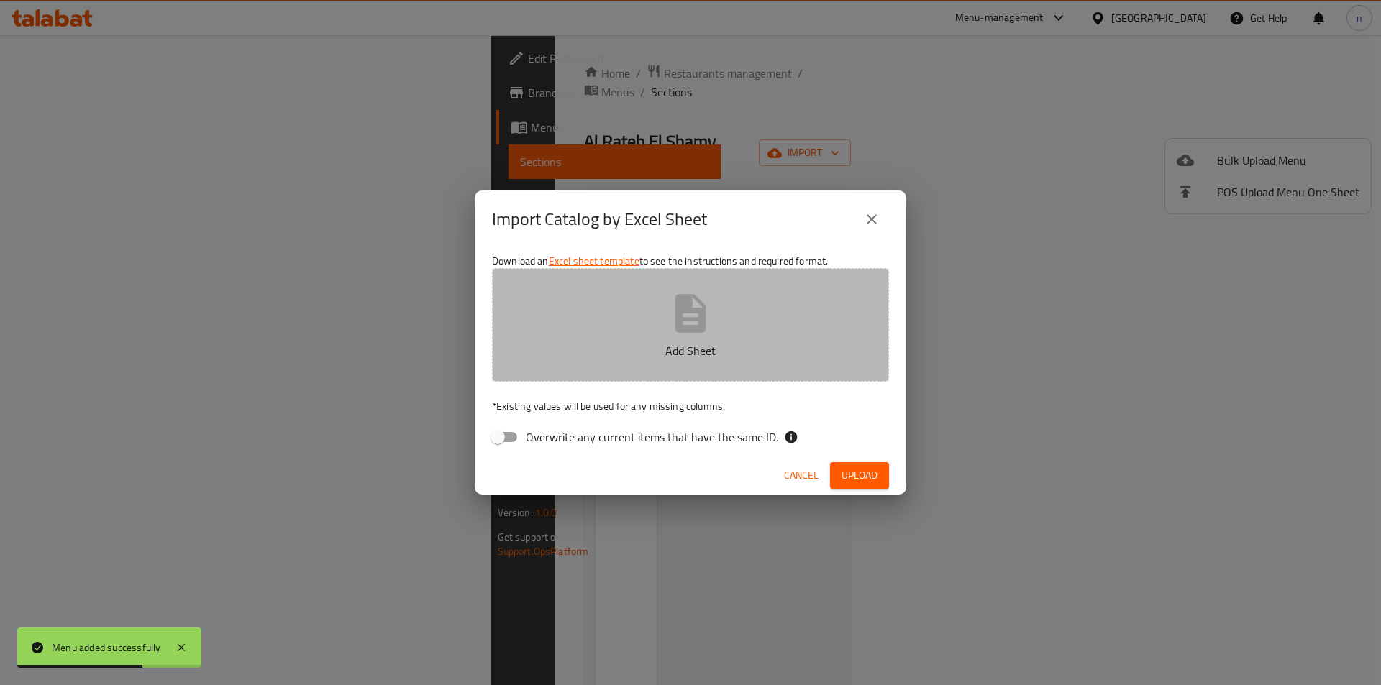
click at [618, 307] on button "Add Sheet" at bounding box center [690, 325] width 397 height 114
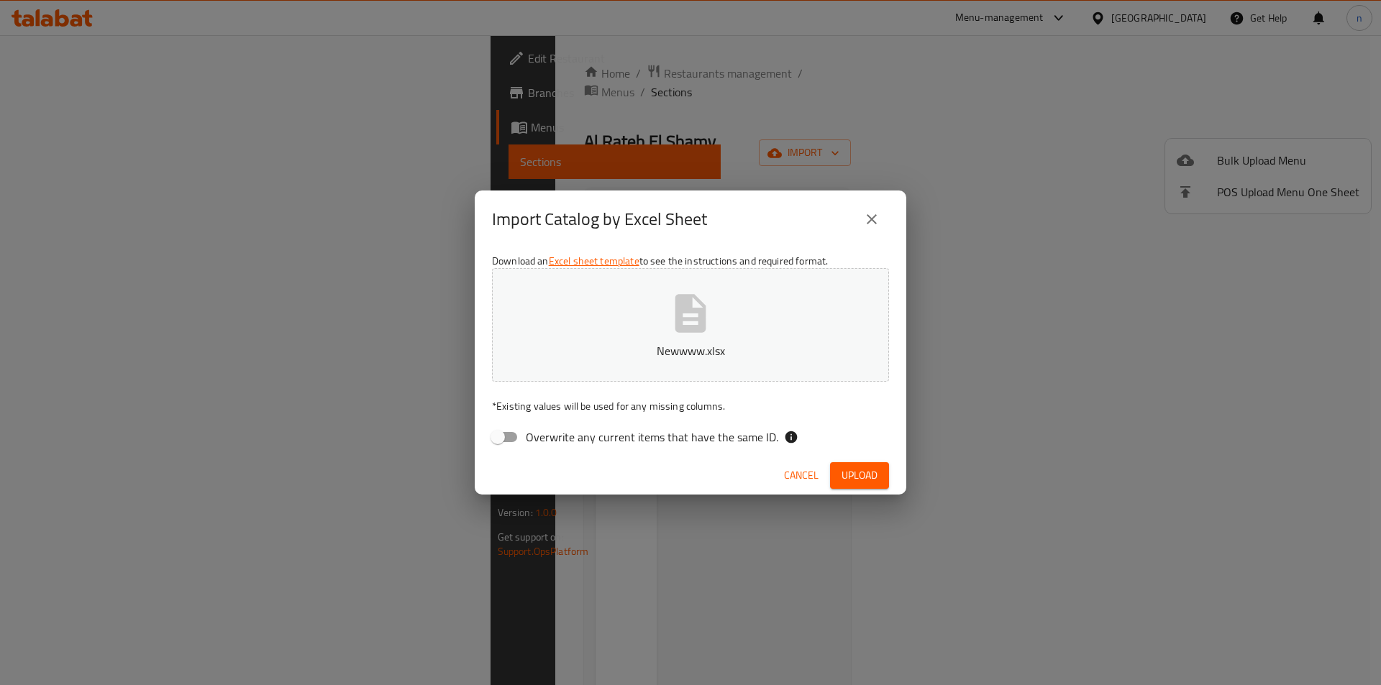
click at [874, 468] on span "Upload" at bounding box center [860, 476] width 36 height 18
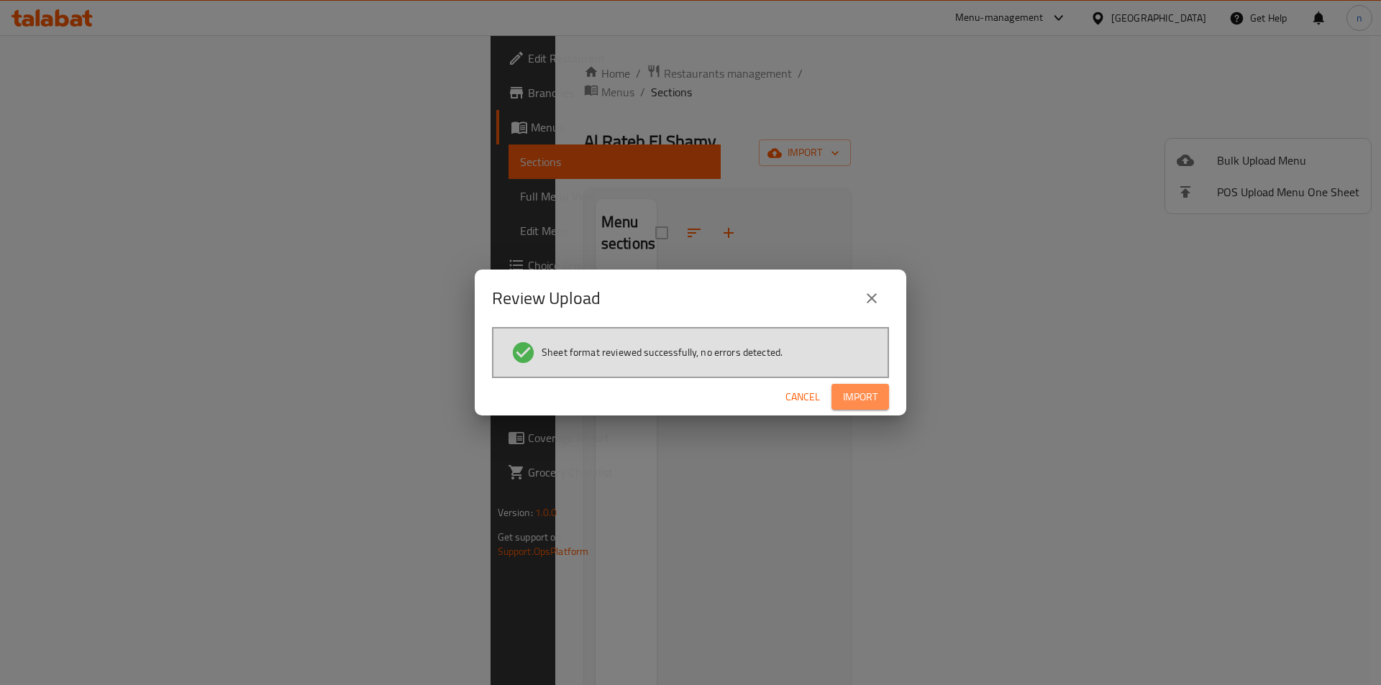
click at [866, 391] on span "Import" at bounding box center [860, 397] width 35 height 18
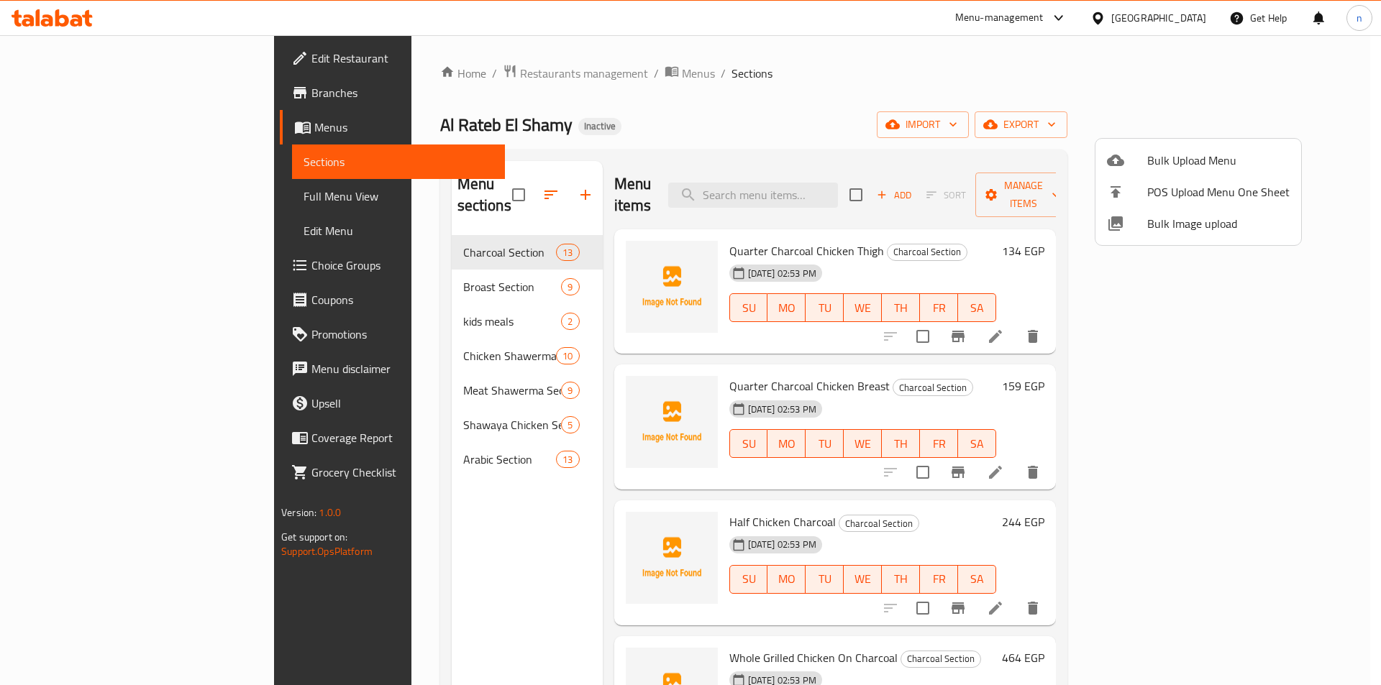
click at [100, 193] on div at bounding box center [690, 342] width 1381 height 685
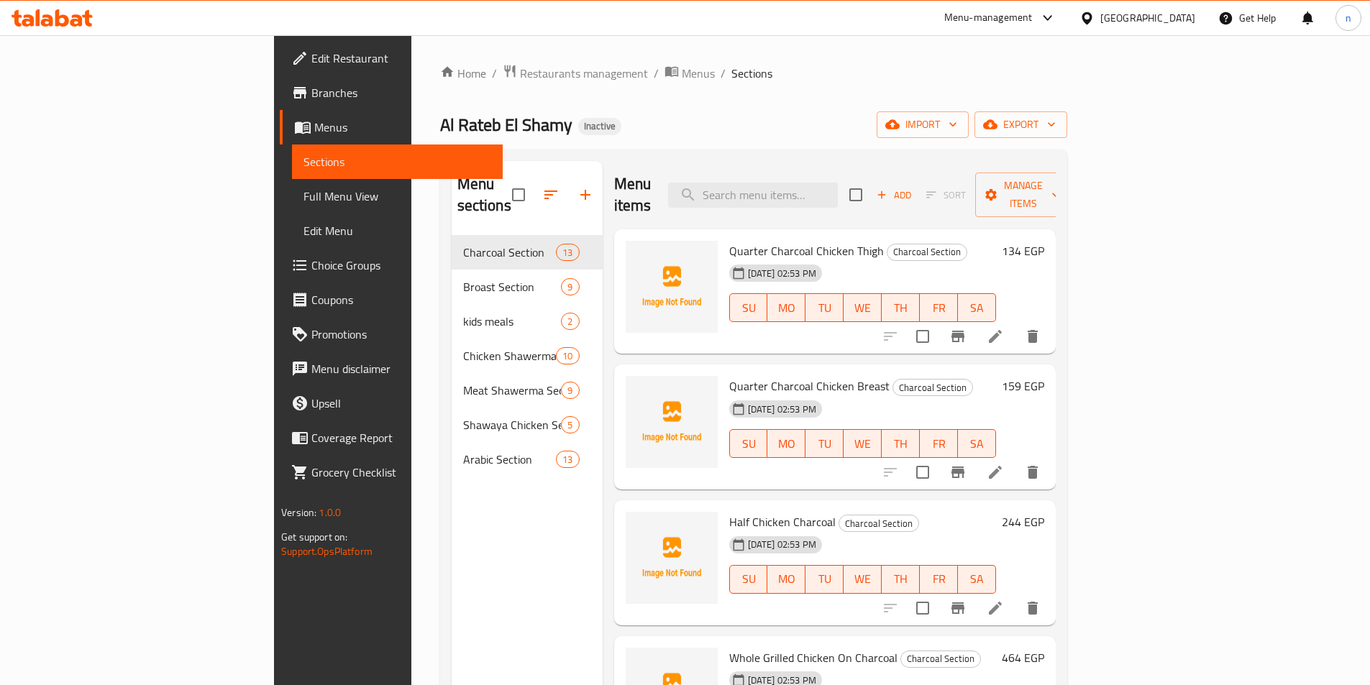
click at [304, 197] on span "Full Menu View" at bounding box center [398, 196] width 188 height 17
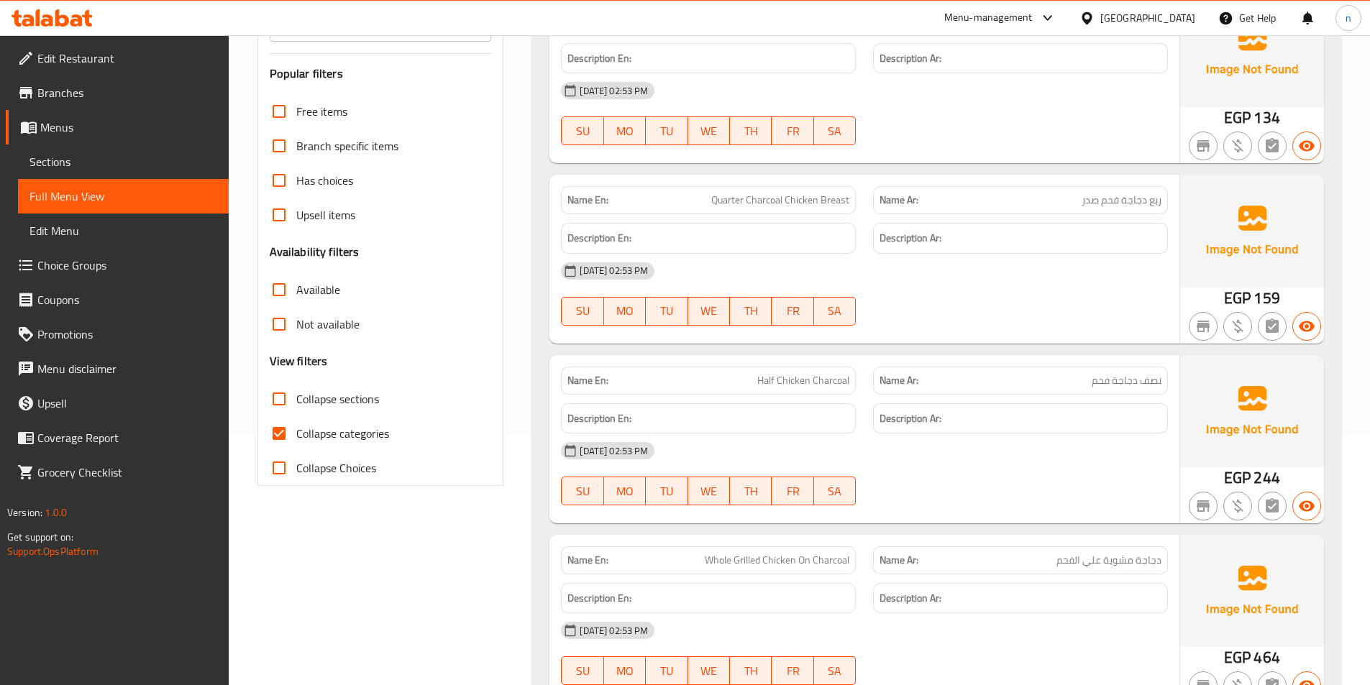
scroll to position [360, 0]
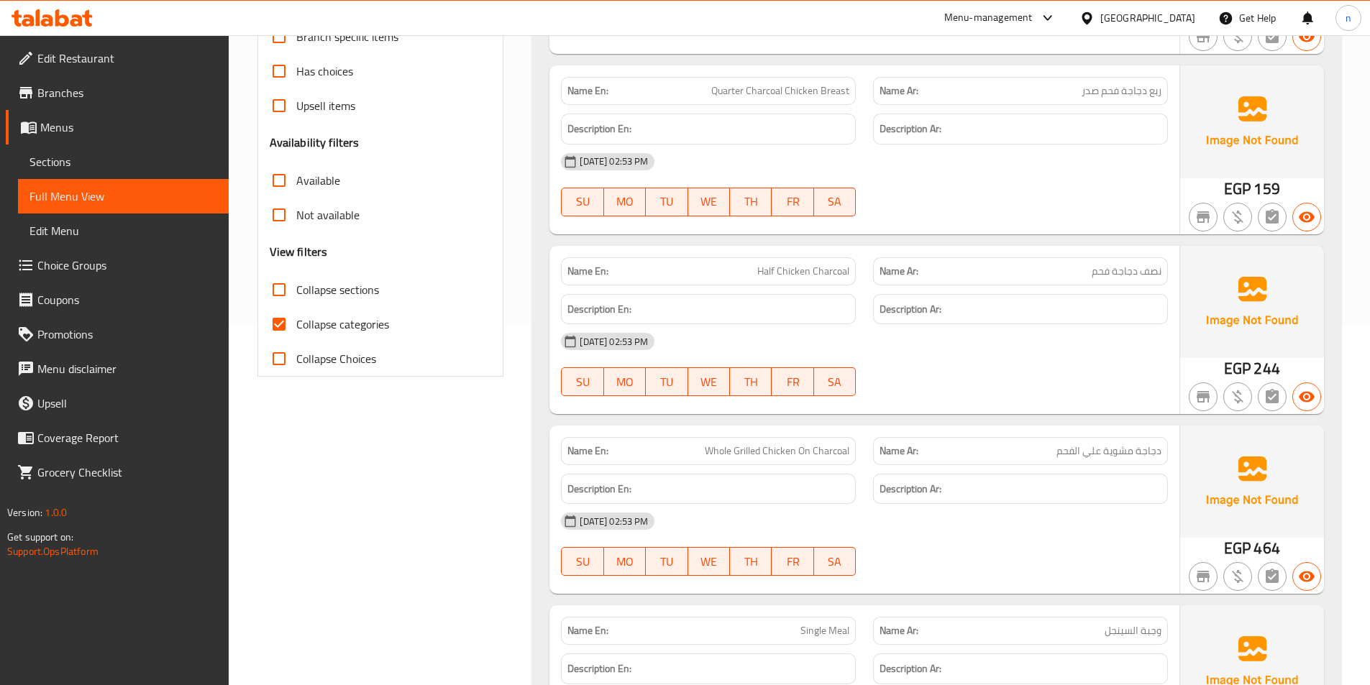
click at [287, 332] on input "Collapse categories" at bounding box center [279, 324] width 35 height 35
checkbox input "false"
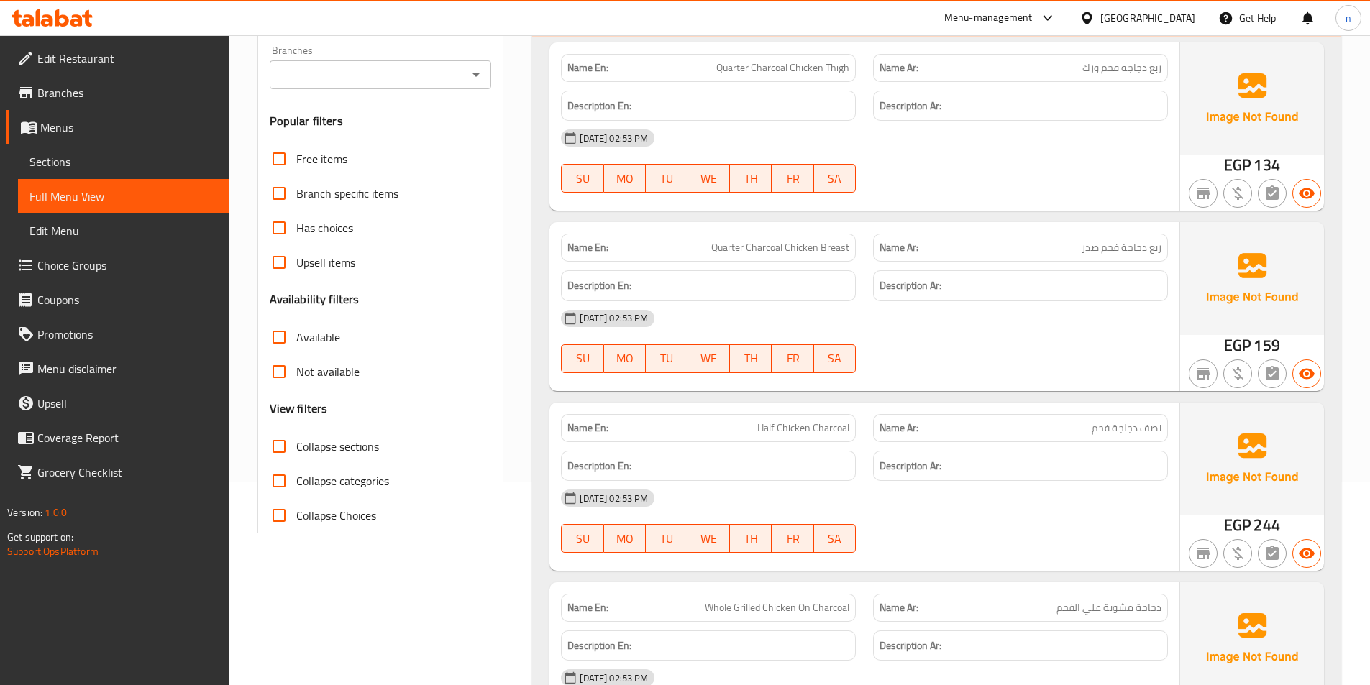
scroll to position [49, 0]
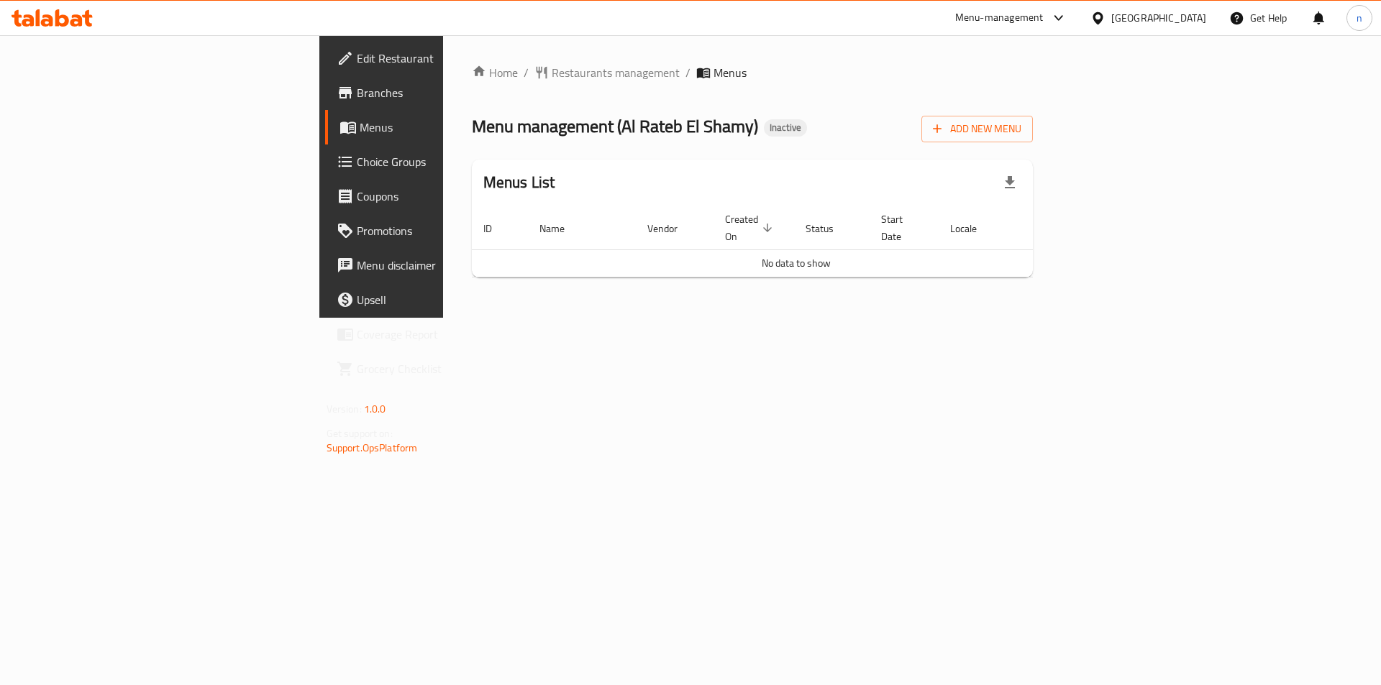
click at [357, 59] on span "Edit Restaurant" at bounding box center [448, 58] width 182 height 17
click at [357, 61] on span "Edit Restaurant" at bounding box center [448, 58] width 182 height 17
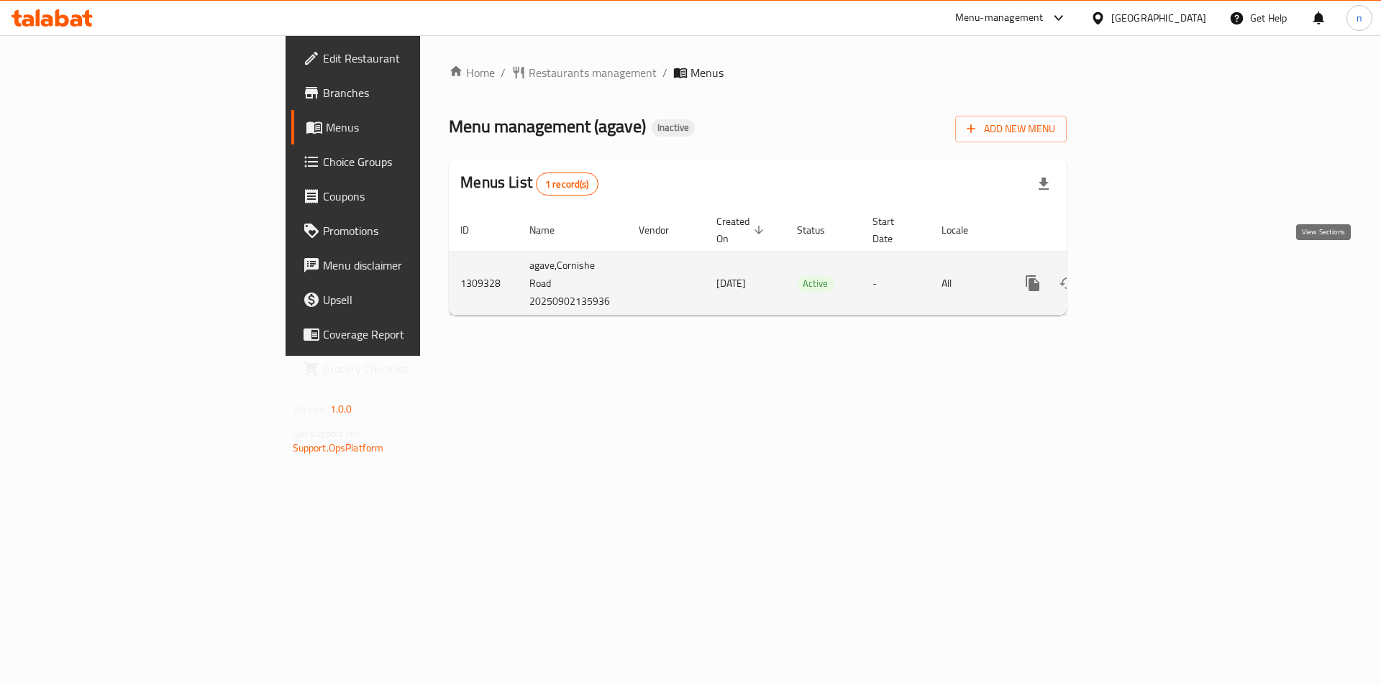
click at [1154, 277] on link "enhanced table" at bounding box center [1136, 283] width 35 height 35
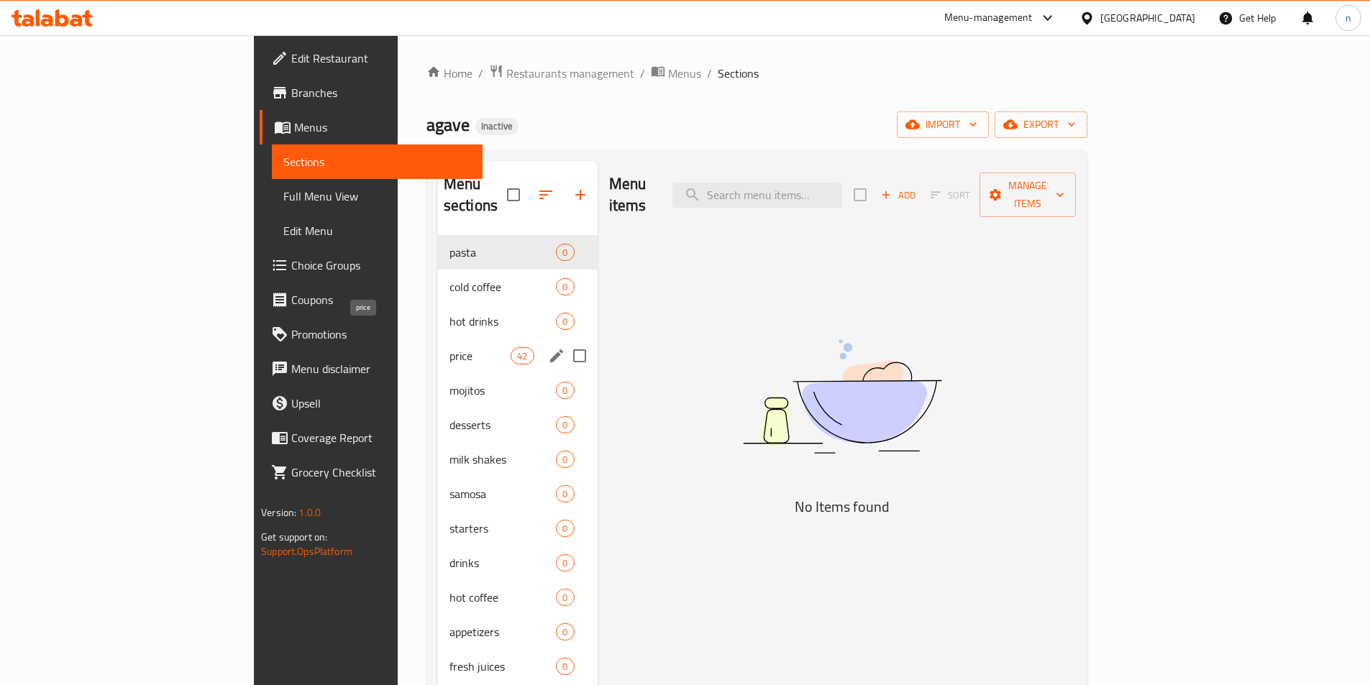
click at [450, 347] on span "price" at bounding box center [480, 355] width 61 height 17
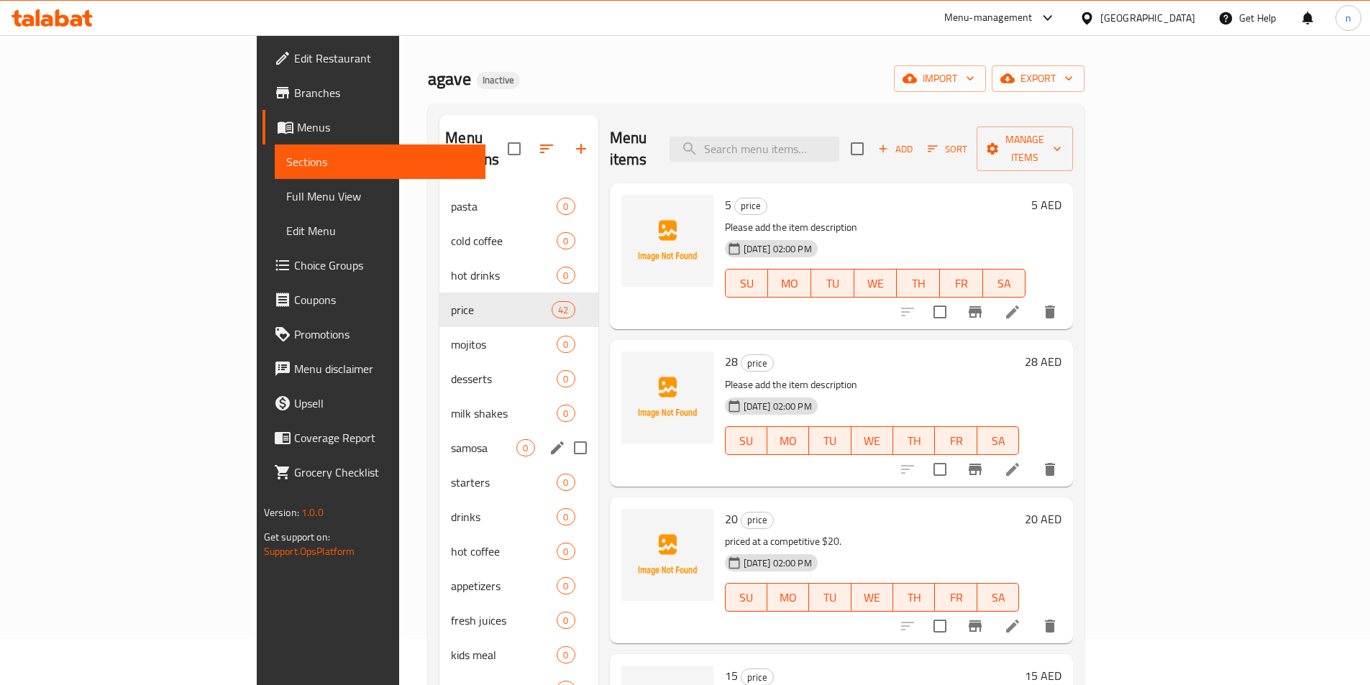
scroll to position [72, 0]
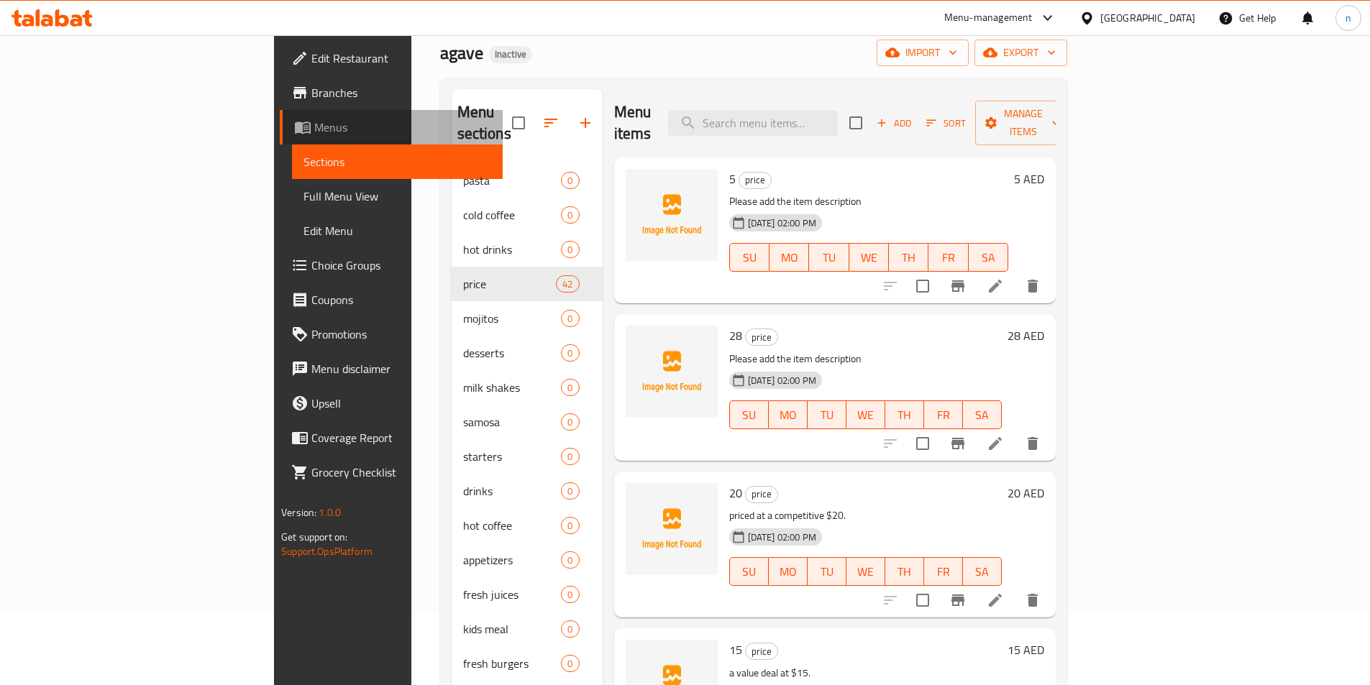
click at [314, 130] on span "Menus" at bounding box center [402, 127] width 177 height 17
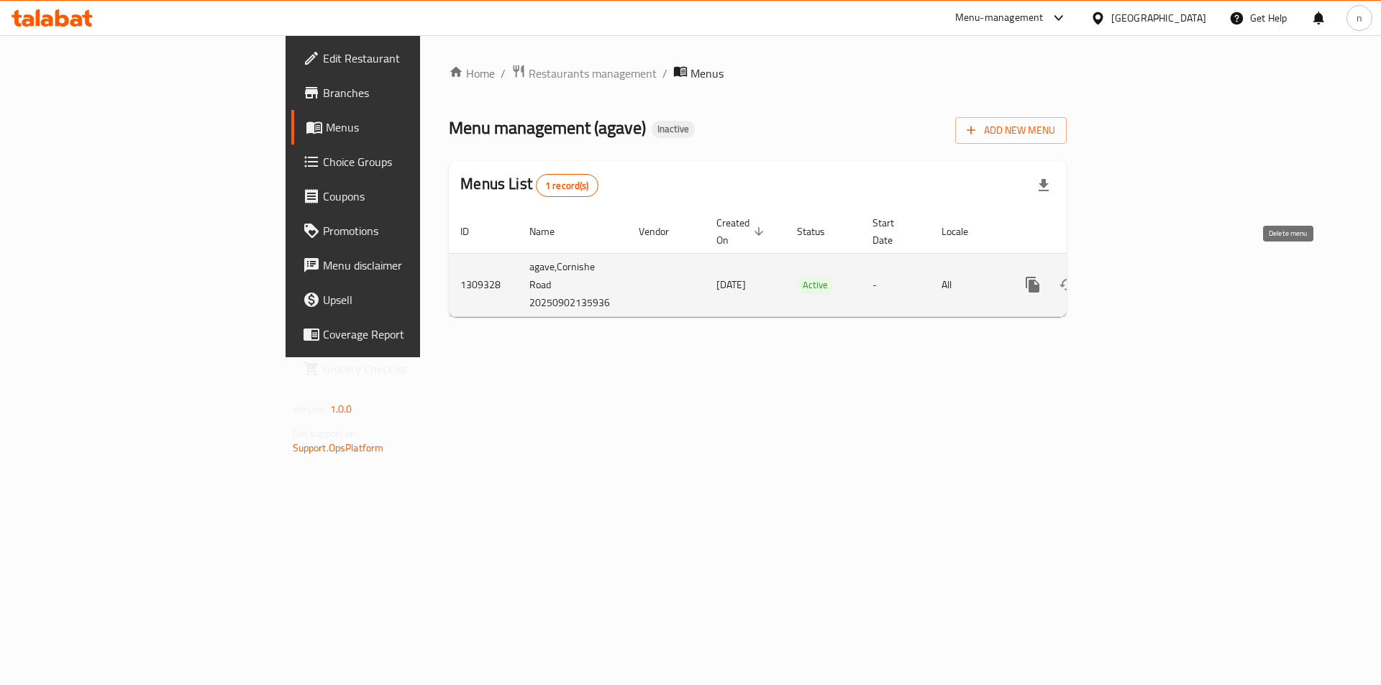
click at [1119, 273] on button "enhanced table" at bounding box center [1102, 285] width 35 height 35
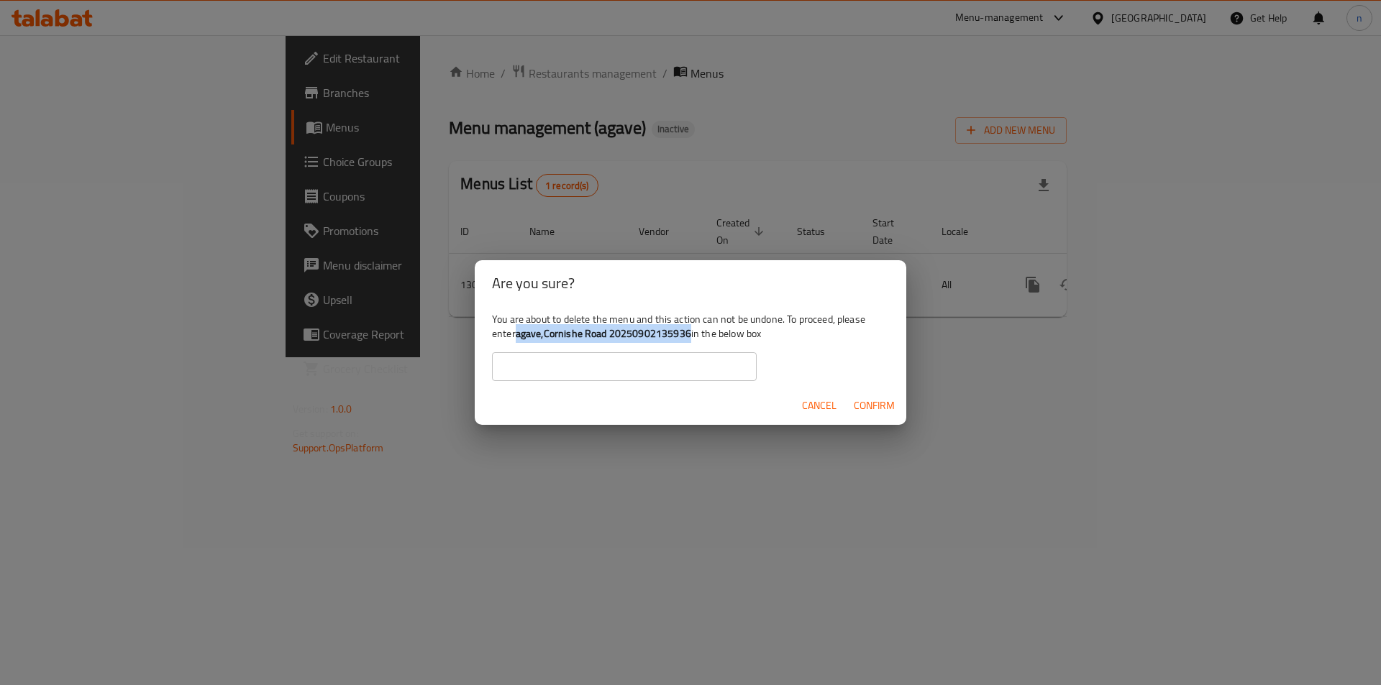
drag, startPoint x: 516, startPoint y: 337, endPoint x: 688, endPoint y: 333, distance: 171.9
click at [688, 333] on div "You are about to delete the menu and this action can not be undone. To proceed,…" at bounding box center [691, 346] width 432 height 81
copy b "agave,Cornishe Road 20250902135936"
click at [712, 372] on input "text" at bounding box center [624, 366] width 265 height 29
paste input "agave,Cornishe Road 20250902135936"
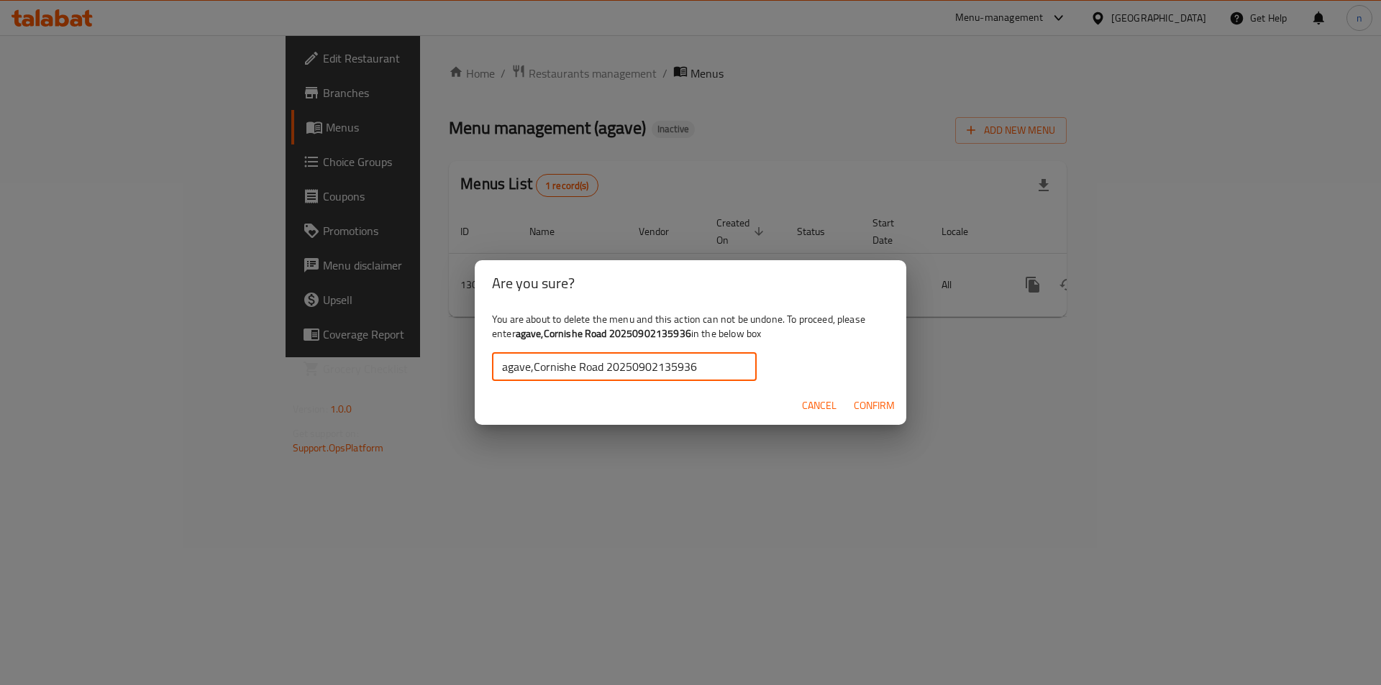
type input "agave,Cornishe Road 20250902135936"
click at [881, 404] on span "Confirm" at bounding box center [874, 406] width 41 height 18
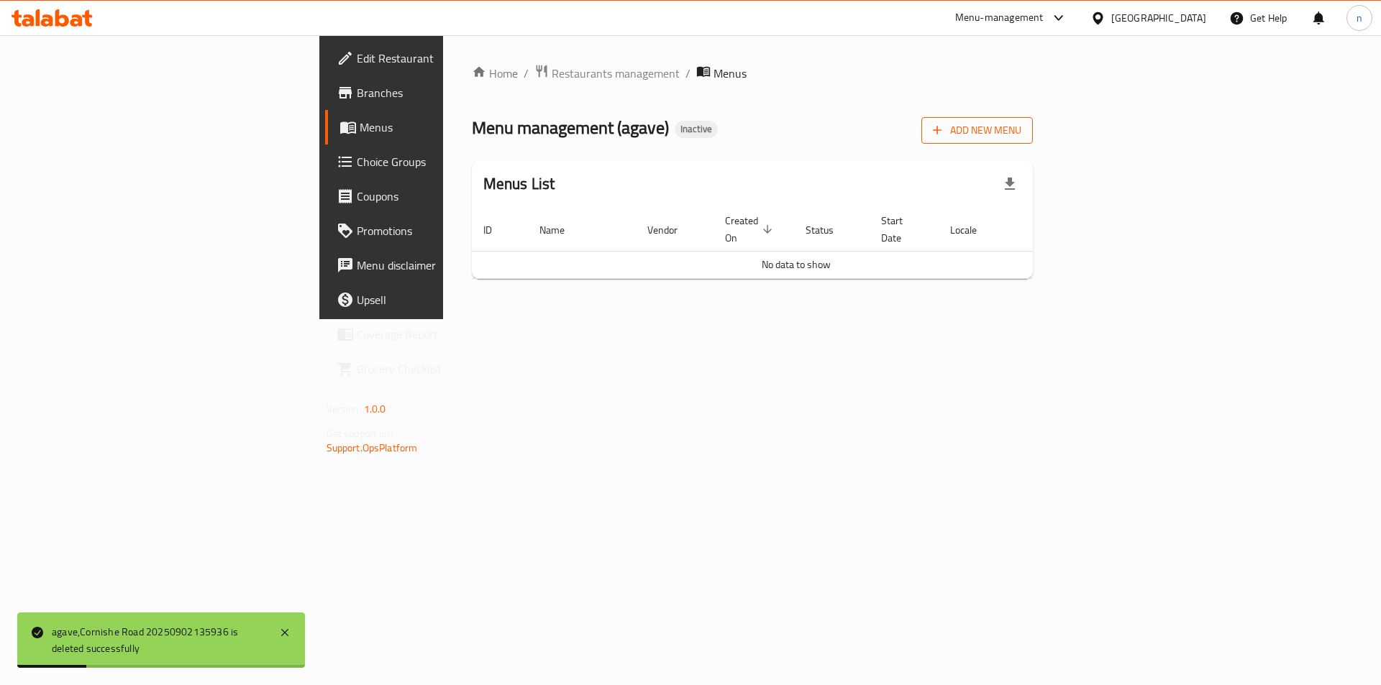
click at [1021, 129] on span "Add New Menu" at bounding box center [977, 131] width 88 height 18
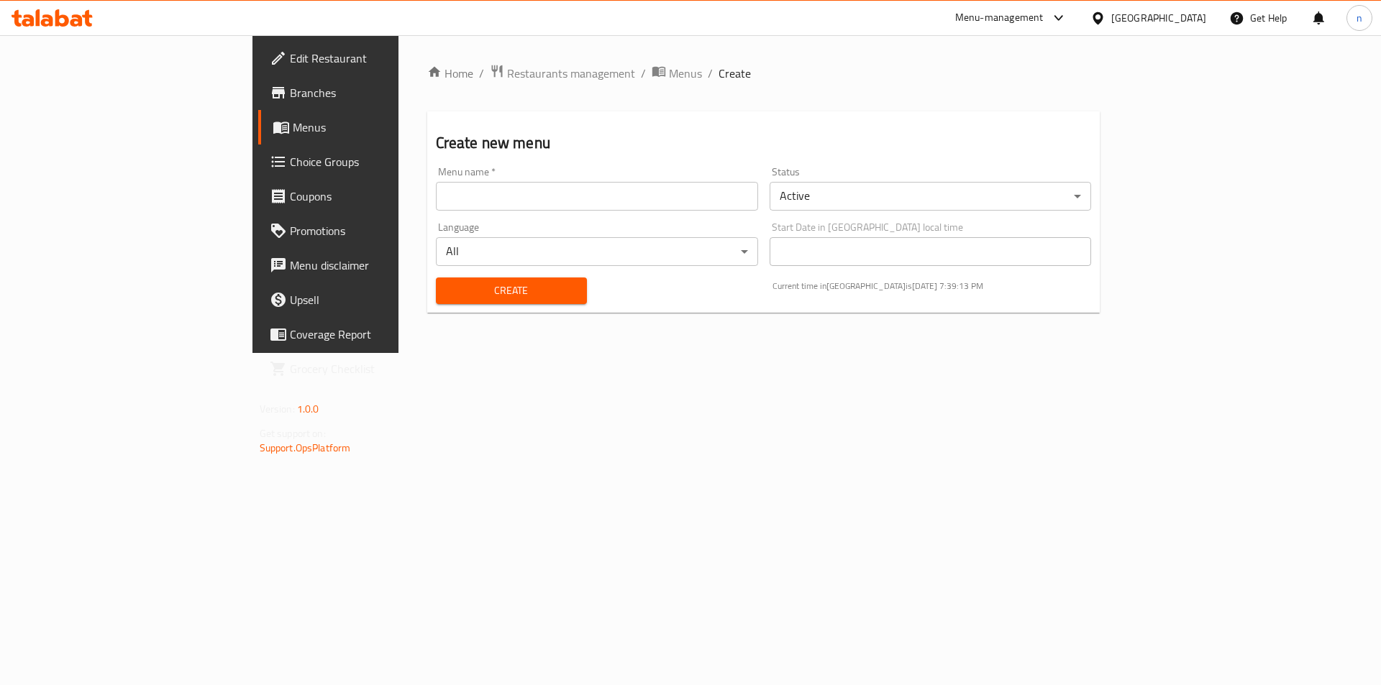
click at [290, 93] on span "Branches" at bounding box center [381, 92] width 182 height 17
